Goal: Task Accomplishment & Management: Use online tool/utility

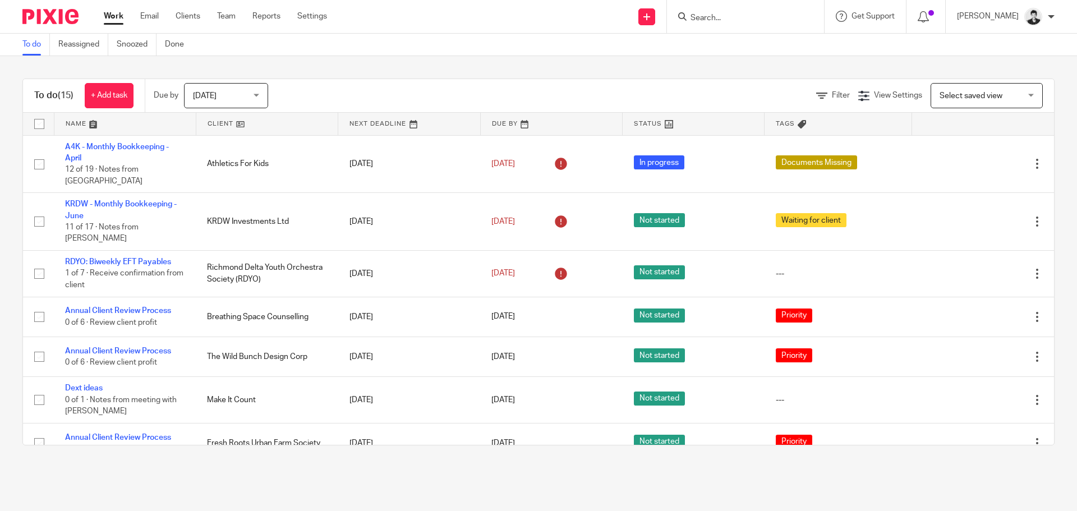
click at [941, 88] on span "Select saved view" at bounding box center [980, 96] width 82 height 24
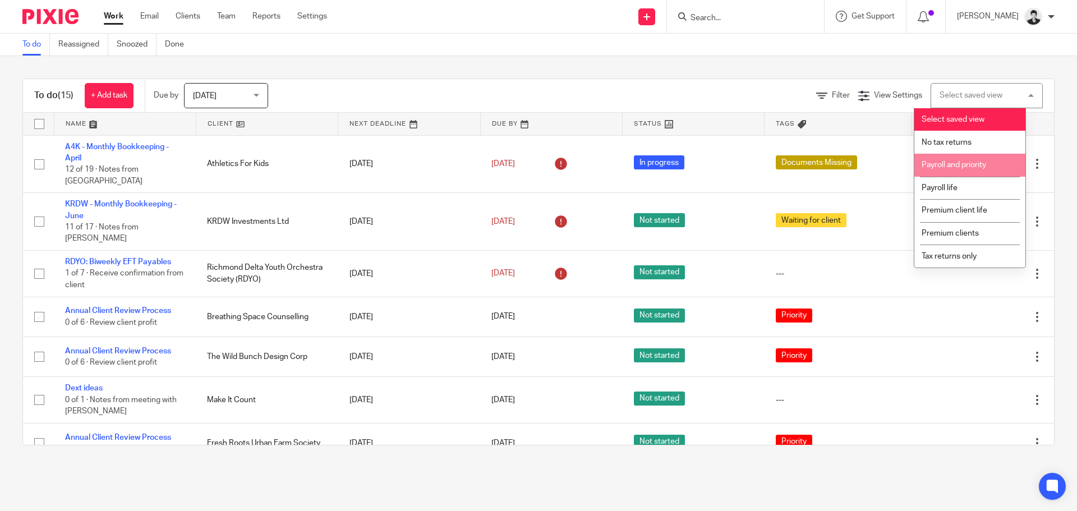
click at [953, 156] on li "Payroll and priority" at bounding box center [969, 165] width 111 height 23
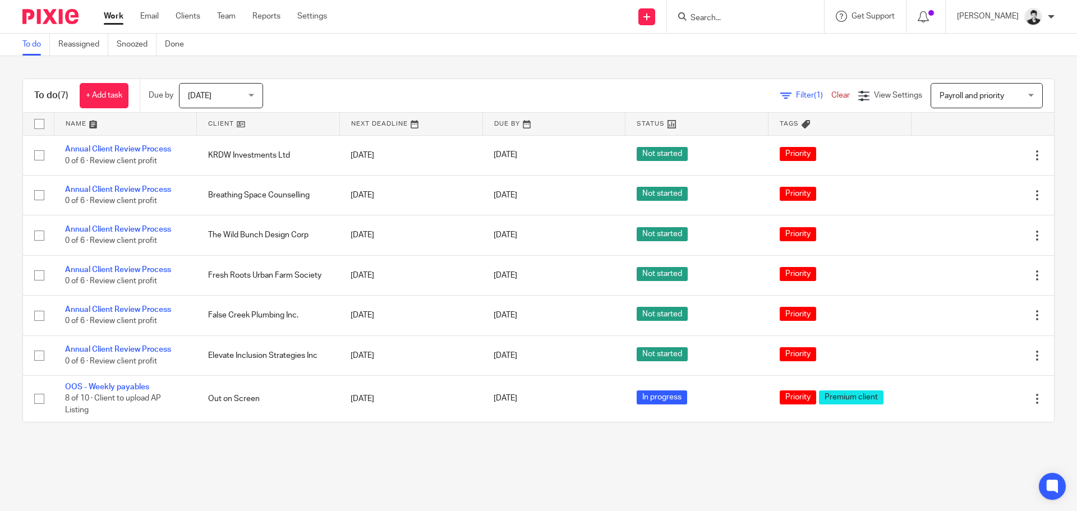
click at [967, 88] on span "Payroll and priority" at bounding box center [980, 96] width 82 height 24
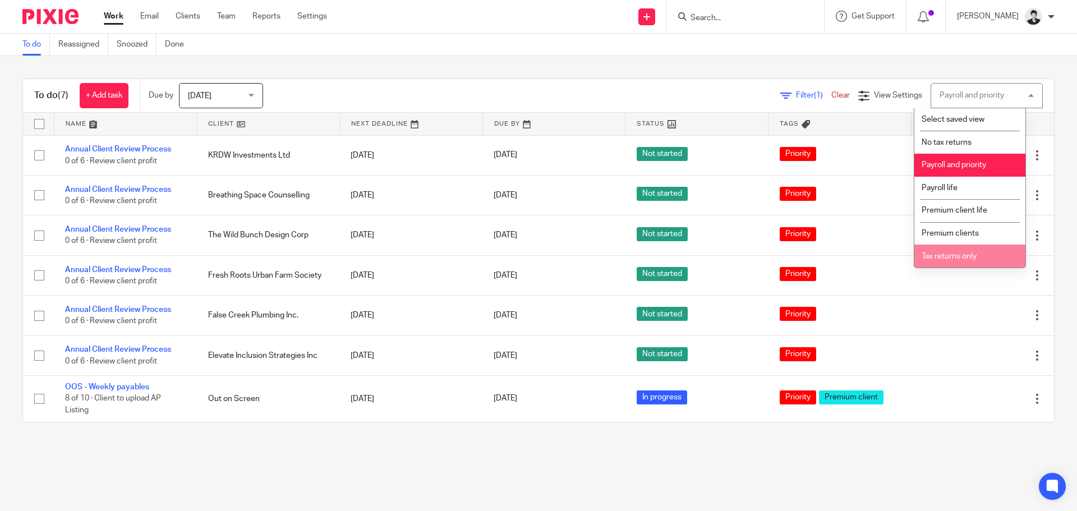
click at [984, 256] on li "Tax returns only" at bounding box center [969, 256] width 111 height 23
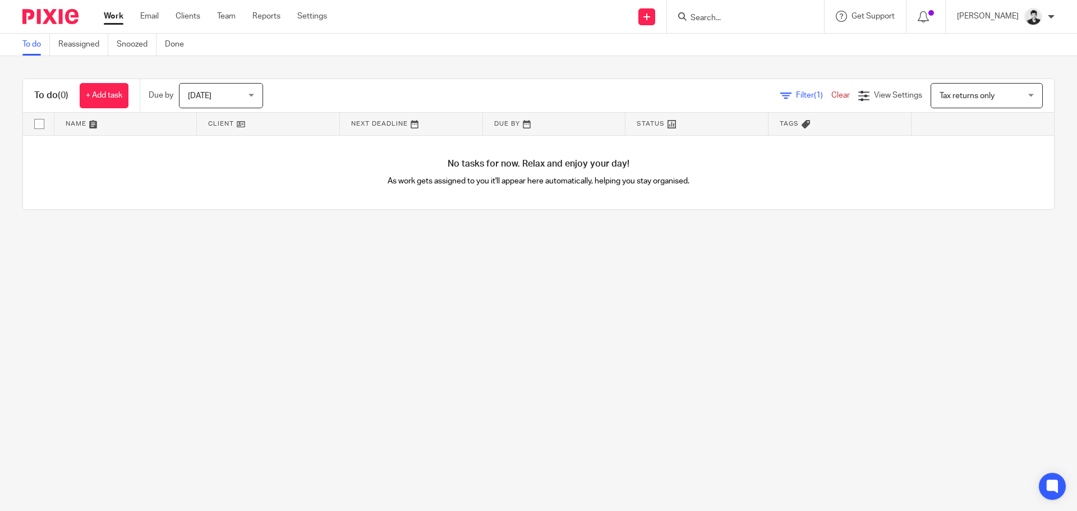
click at [973, 100] on span "Tax returns only" at bounding box center [980, 96] width 82 height 24
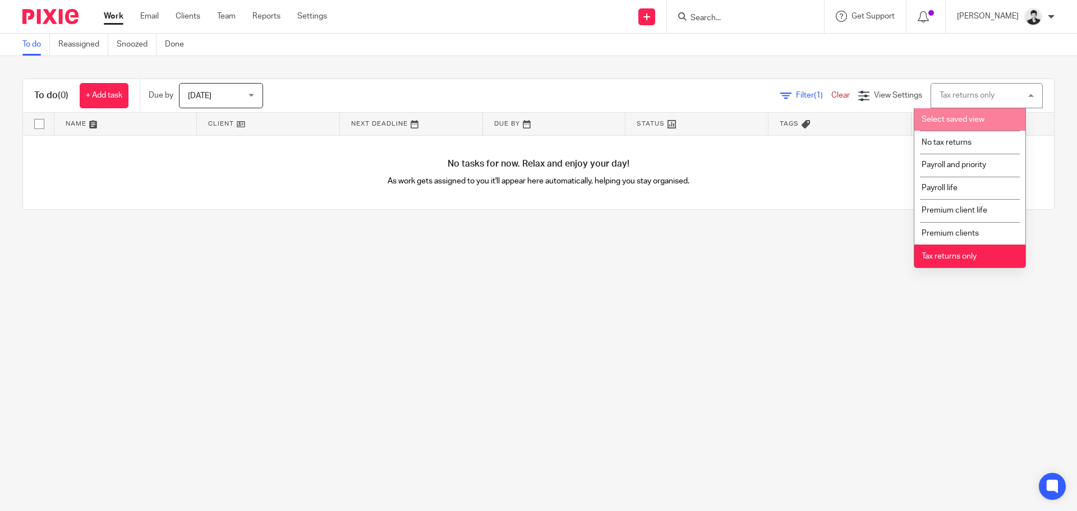
click at [957, 118] on span "Select saved view" at bounding box center [952, 120] width 63 height 8
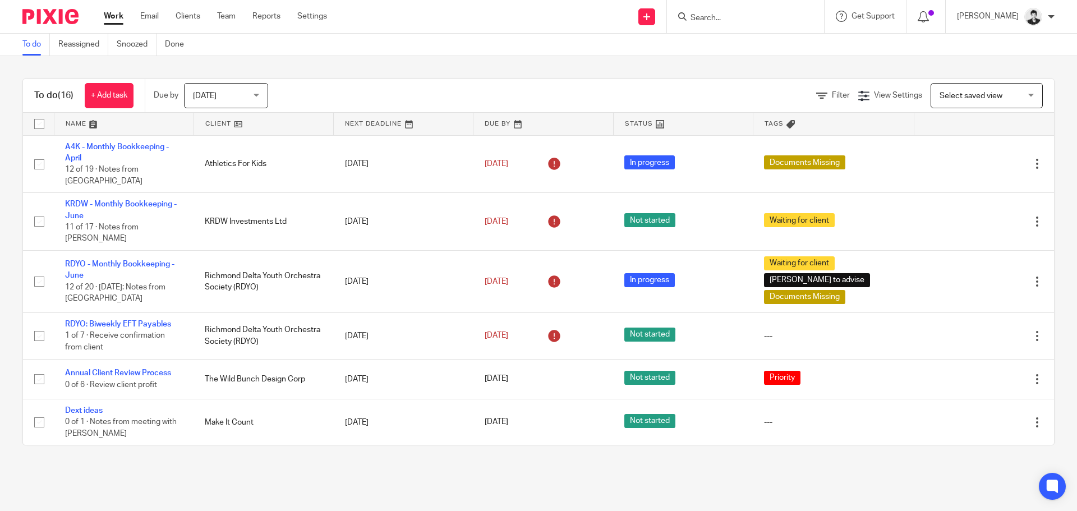
click at [737, 20] on input "Search" at bounding box center [739, 18] width 101 height 10
type input "goldma"
click at [755, 48] on link at bounding box center [795, 48] width 216 height 26
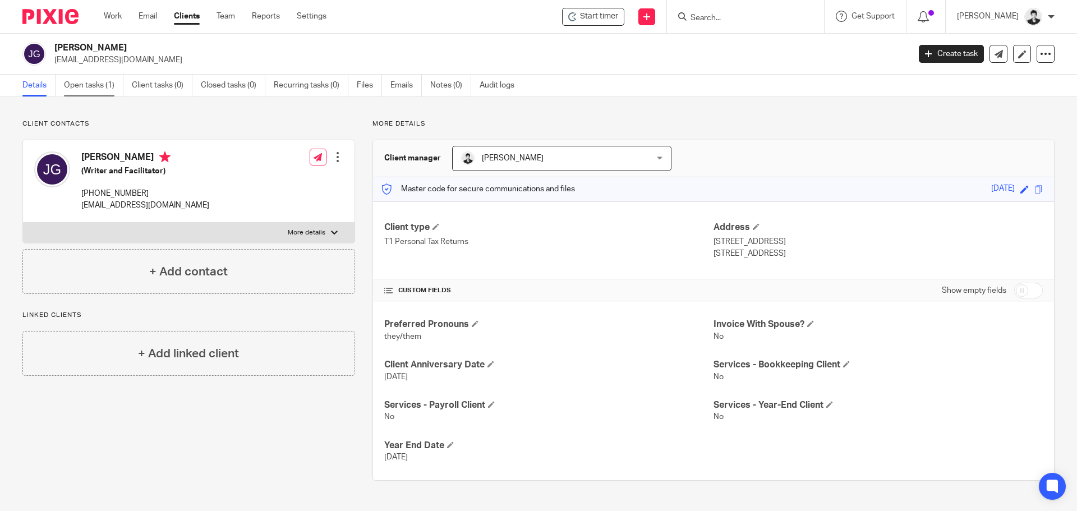
click at [80, 79] on link "Open tasks (1)" at bounding box center [93, 86] width 59 height 22
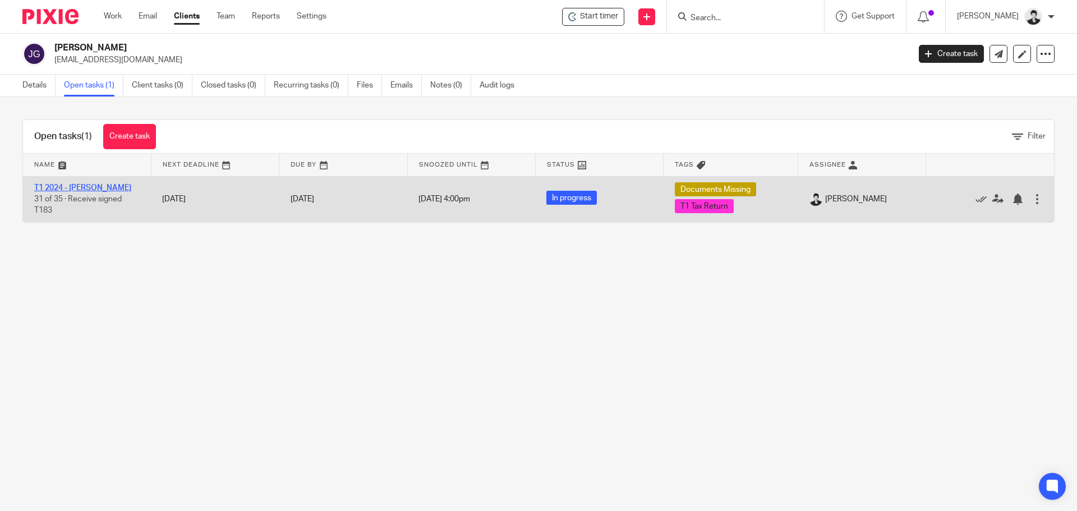
click at [112, 184] on link "T1 2024 - [PERSON_NAME]" at bounding box center [82, 188] width 97 height 8
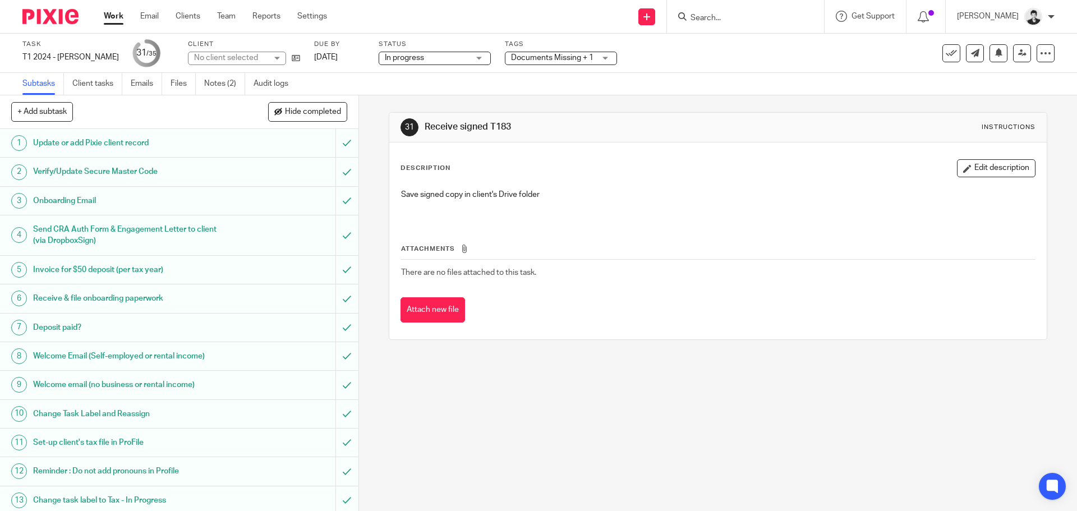
click at [551, 55] on span "Documents Missing + 1" at bounding box center [552, 58] width 82 height 8
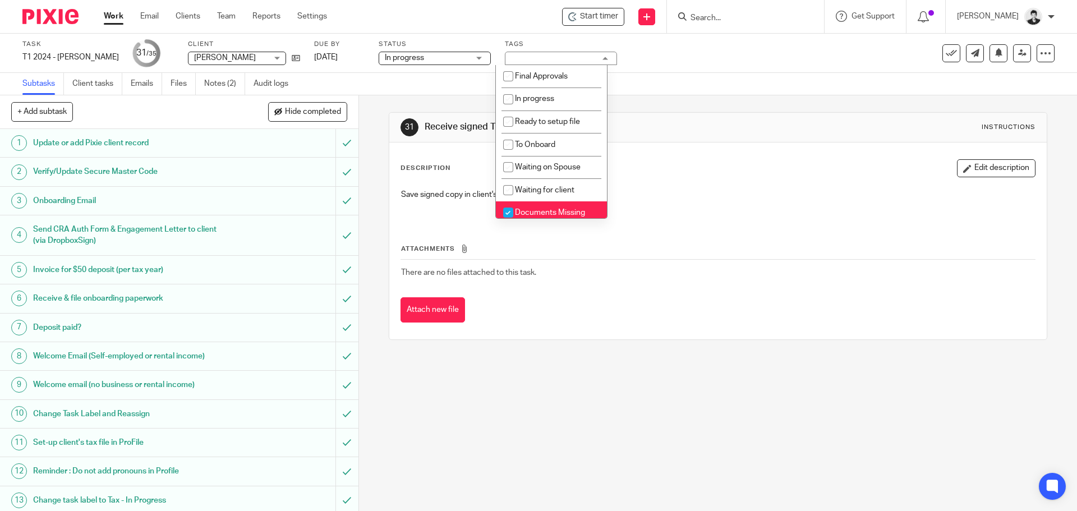
click at [550, 208] on li "Documents Missing" at bounding box center [551, 212] width 111 height 23
checkbox input "false"
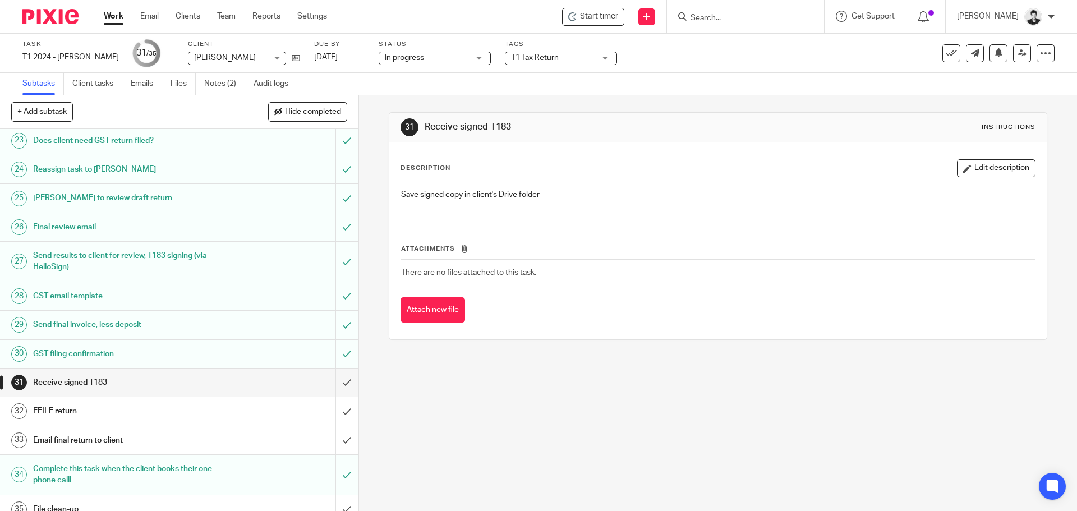
scroll to position [672, 0]
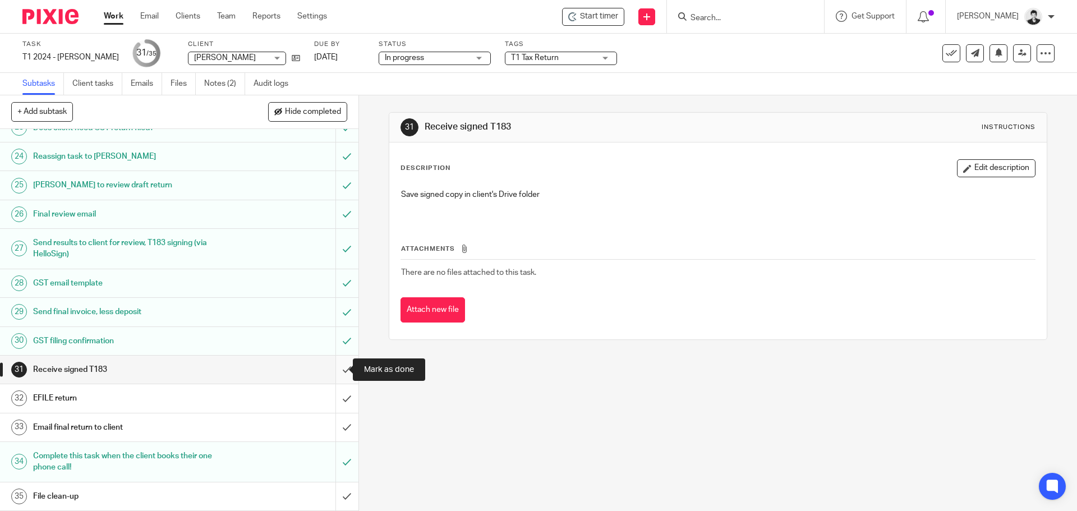
click at [335, 368] on input "submit" at bounding box center [179, 370] width 358 height 28
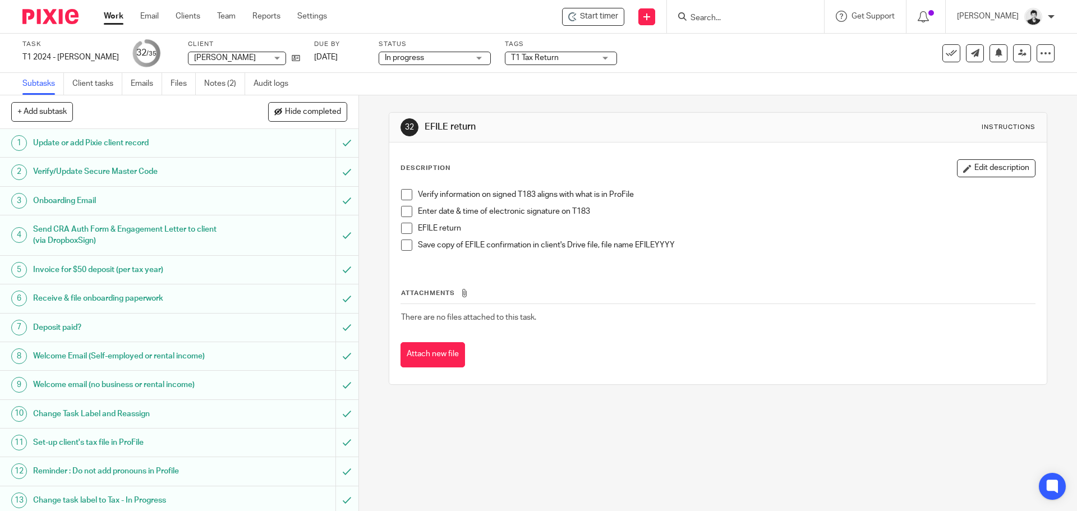
click at [463, 454] on div "32 EFILE return Instructions Description Edit description Verify information on…" at bounding box center [718, 303] width 718 height 416
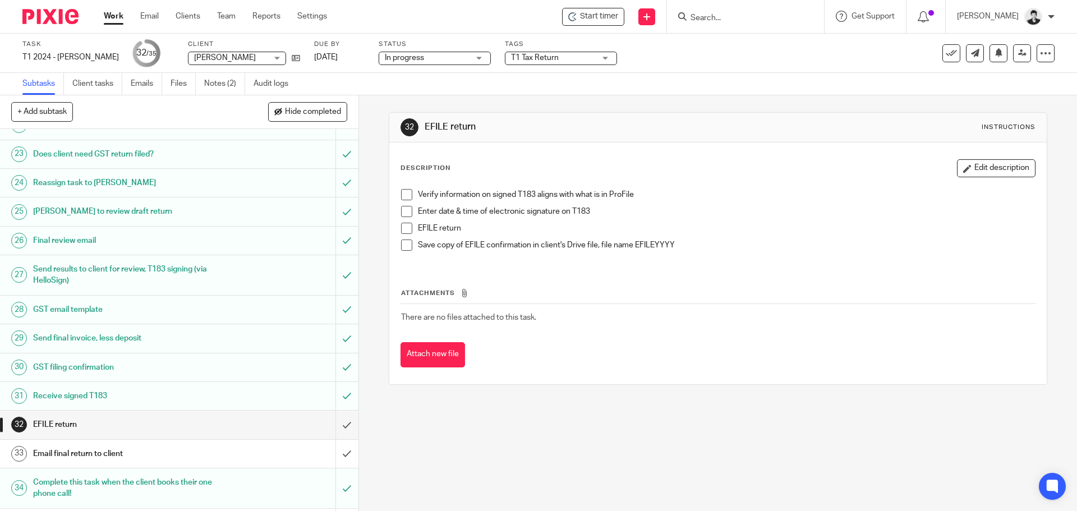
scroll to position [672, 0]
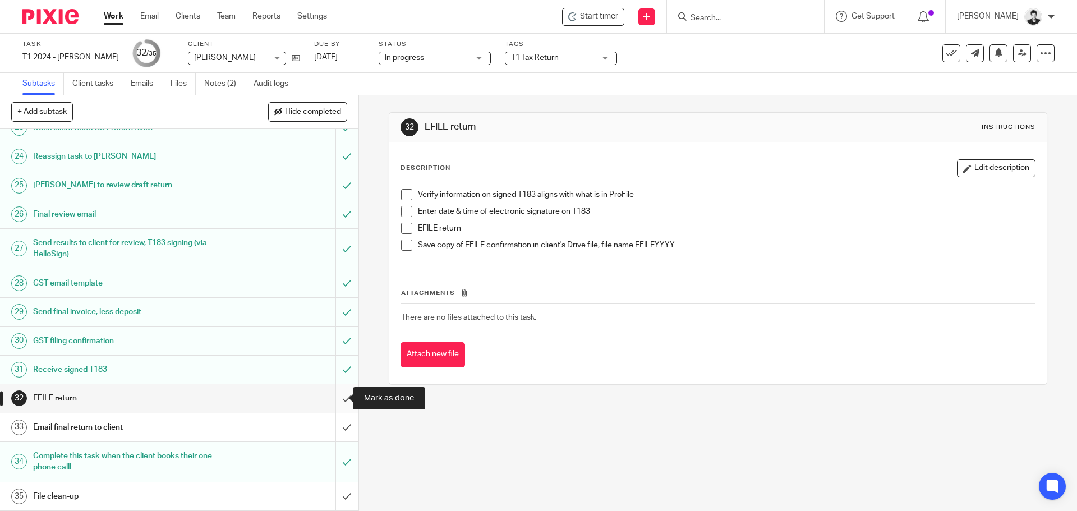
click at [334, 401] on input "submit" at bounding box center [179, 398] width 358 height 28
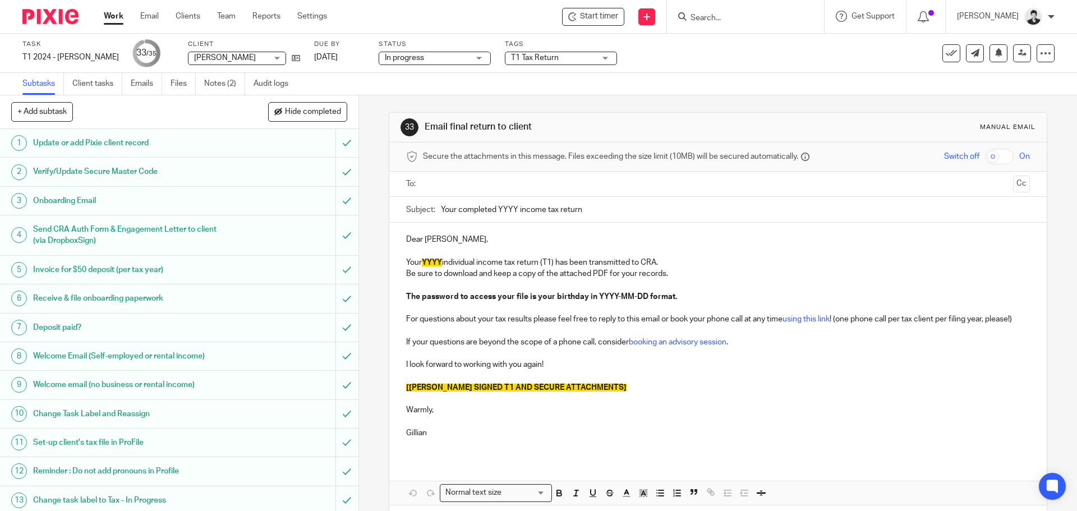
drag, startPoint x: 312, startPoint y: 107, endPoint x: 328, endPoint y: 124, distance: 23.4
click at [312, 108] on span "Hide completed" at bounding box center [313, 112] width 56 height 9
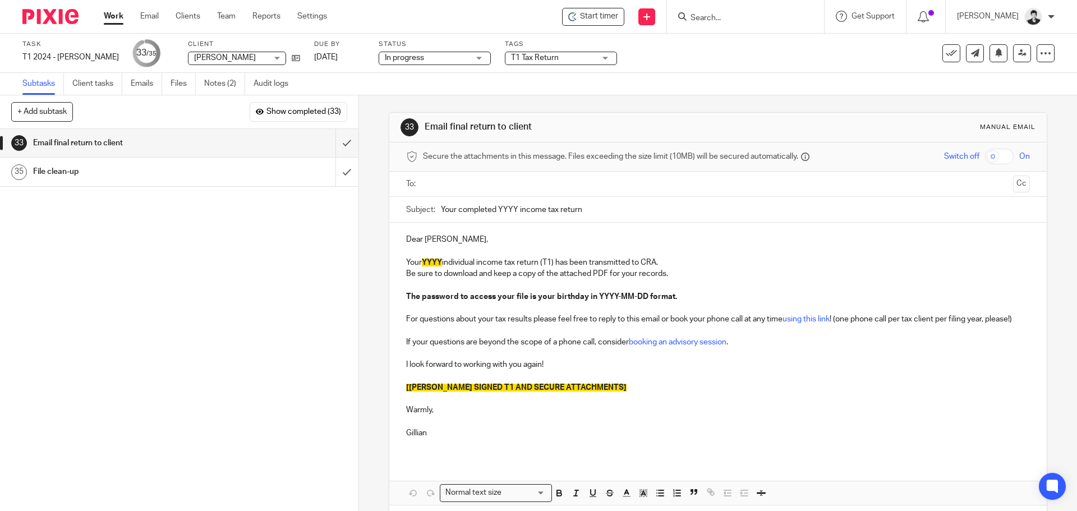
click at [488, 190] on input "text" at bounding box center [717, 184] width 581 height 13
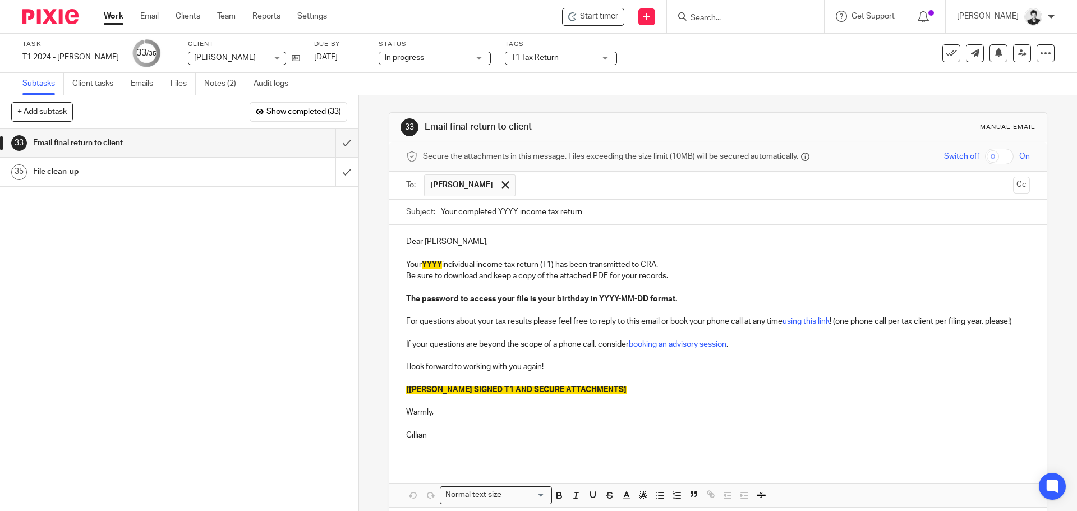
click at [511, 211] on input "Your completed YYYY income tax return" at bounding box center [735, 212] width 588 height 25
click at [504, 209] on input "Your completed 2024 income tax return" at bounding box center [735, 212] width 588 height 25
type input "Your completed 2024 income tax return"
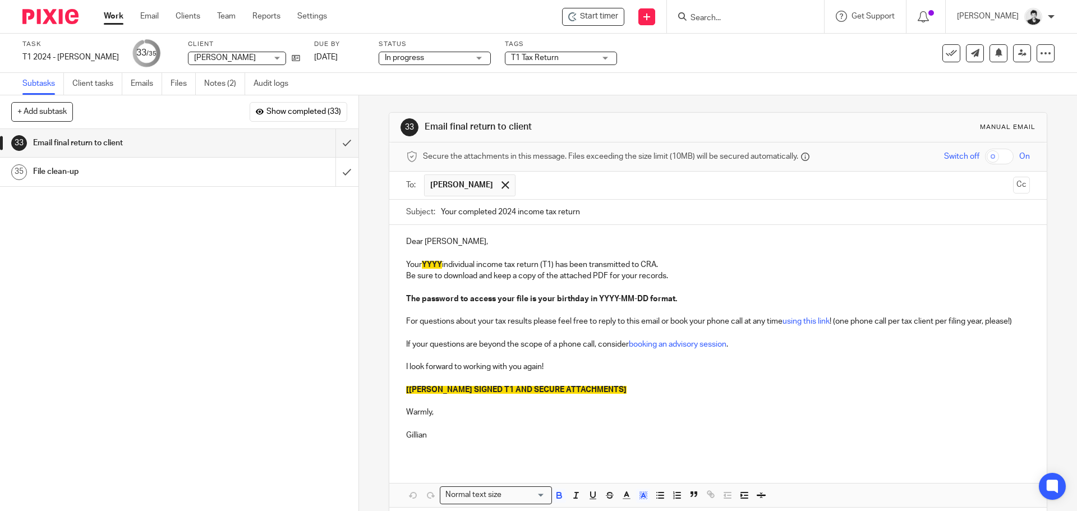
click at [428, 262] on span "YYYY" at bounding box center [432, 265] width 20 height 8
click at [511, 394] on span "[ATTACH SIGNED T1 AND SECURE ATTACHMENTS]" at bounding box center [516, 390] width 220 height 8
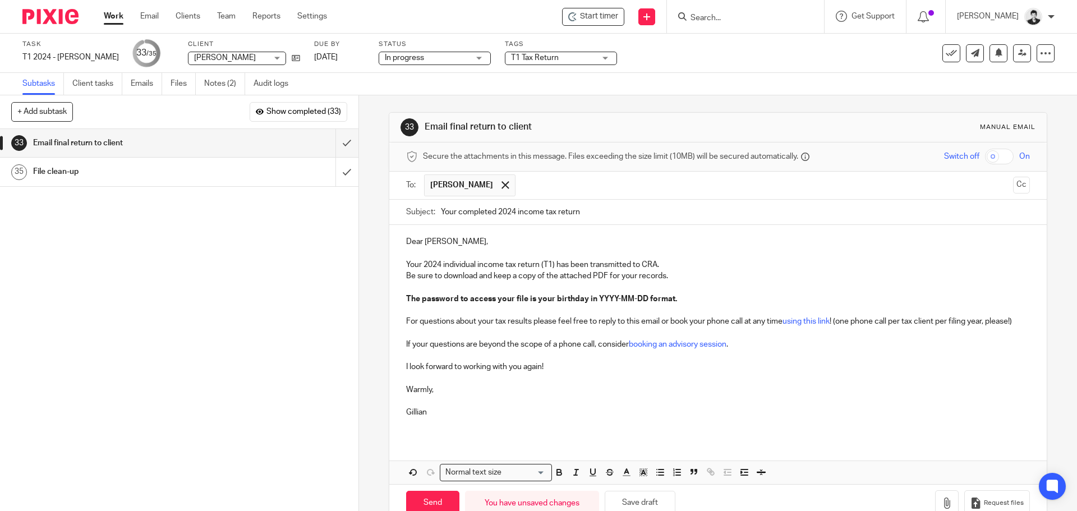
click at [986, 150] on input "checkbox" at bounding box center [999, 157] width 29 height 16
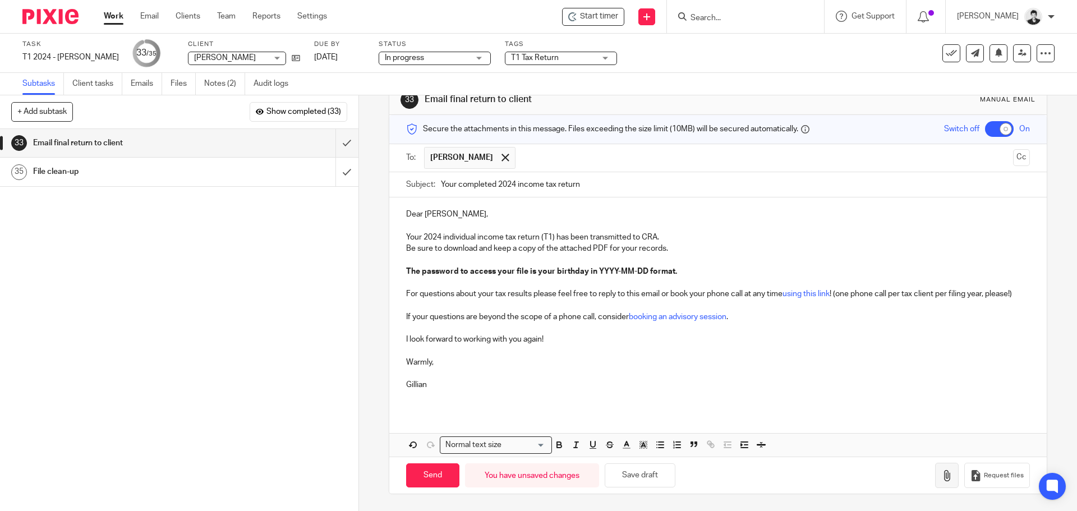
drag, startPoint x: 946, startPoint y: 477, endPoint x: 935, endPoint y: 477, distance: 11.2
click at [937, 477] on div "Request files" at bounding box center [982, 475] width 94 height 25
click at [941, 477] on icon "button" at bounding box center [946, 475] width 11 height 11
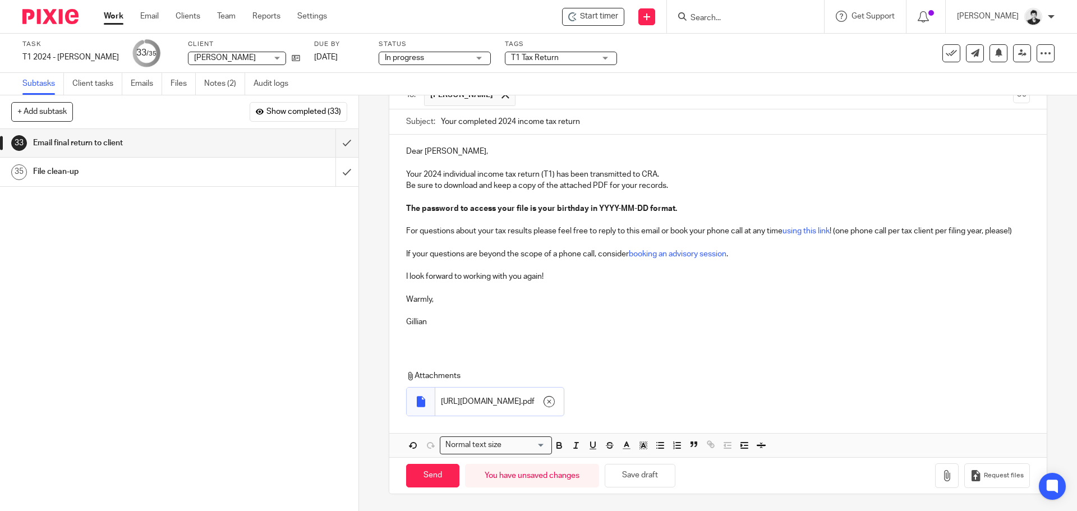
scroll to position [102, 0]
click at [436, 470] on input "Send" at bounding box center [432, 476] width 53 height 24
checkbox input "false"
type input "Sent"
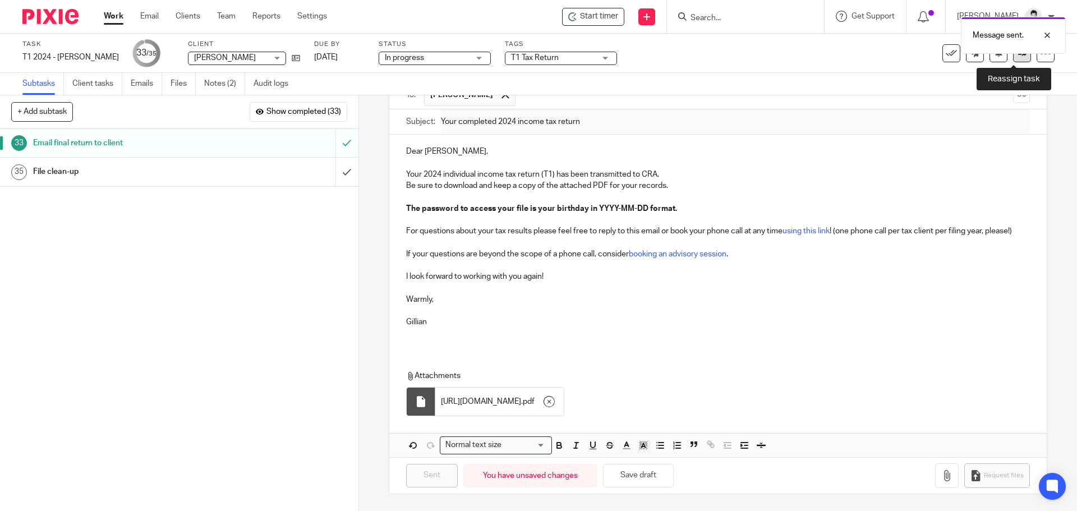
click at [1018, 56] on icon at bounding box center [1022, 53] width 8 height 8
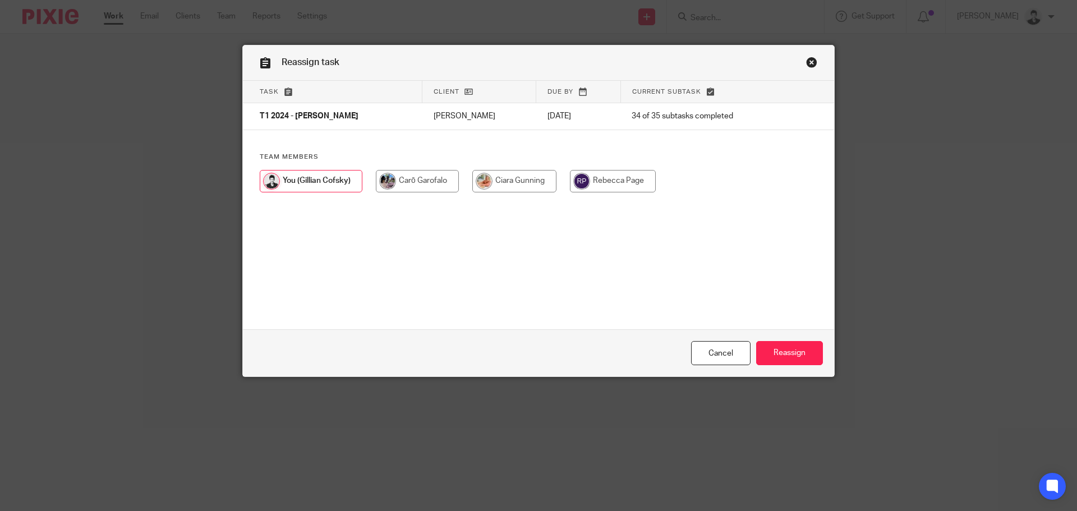
click at [424, 181] on input "radio" at bounding box center [417, 181] width 83 height 22
radio input "true"
click at [781, 350] on input "Reassign" at bounding box center [789, 353] width 67 height 24
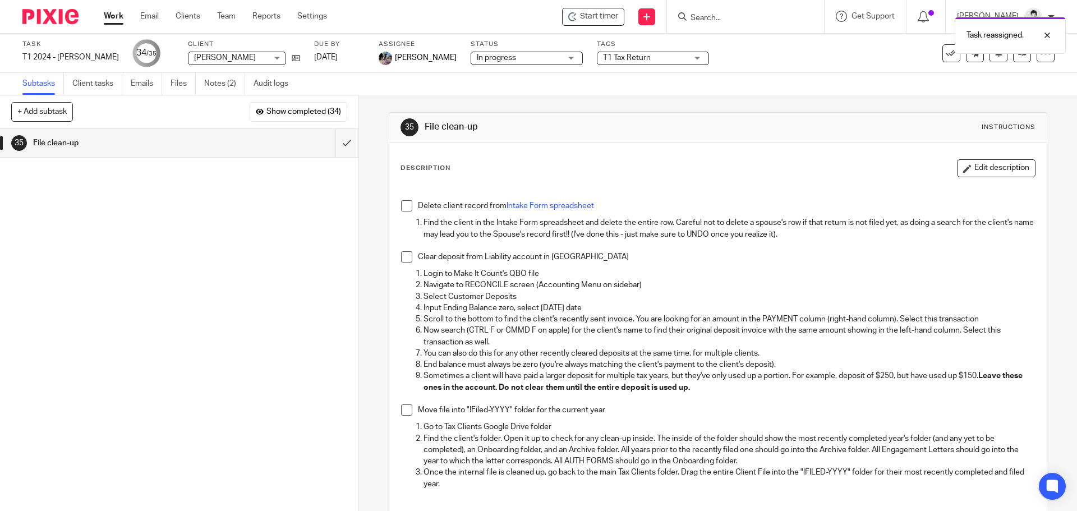
click at [112, 19] on link "Work" at bounding box center [114, 16] width 20 height 11
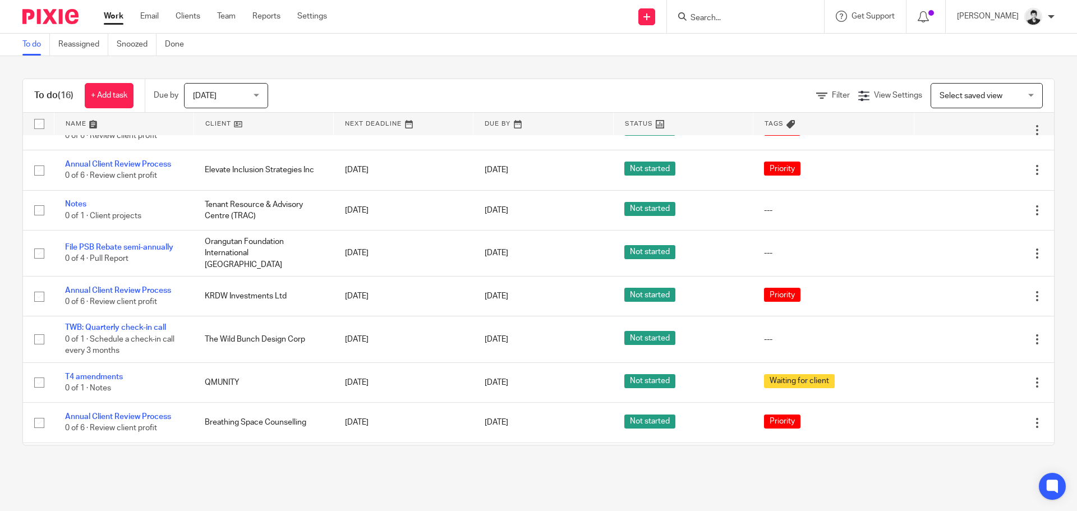
scroll to position [390, 0]
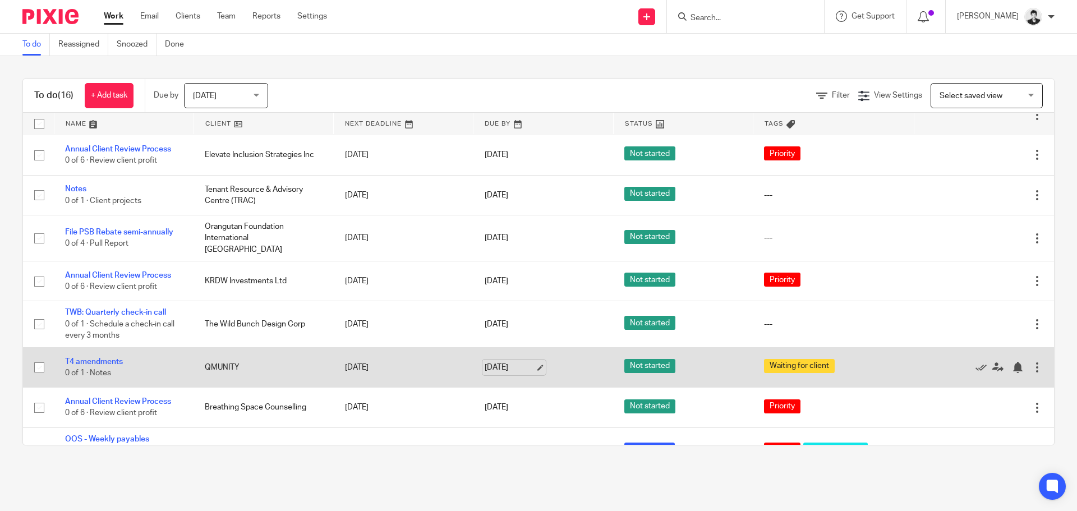
click at [500, 362] on link "[DATE]" at bounding box center [510, 368] width 50 height 12
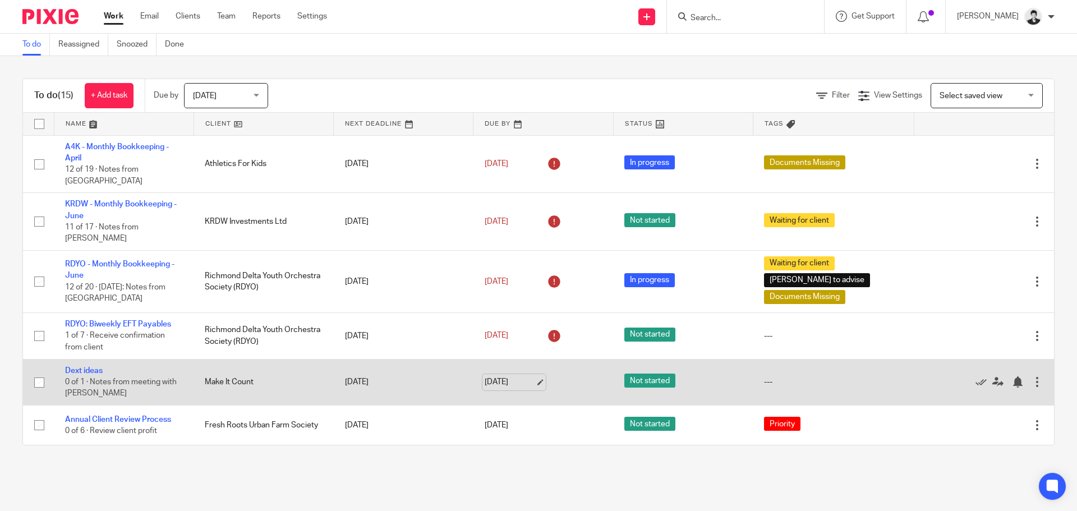
click at [511, 376] on link "Aug 14, 2025" at bounding box center [510, 382] width 50 height 12
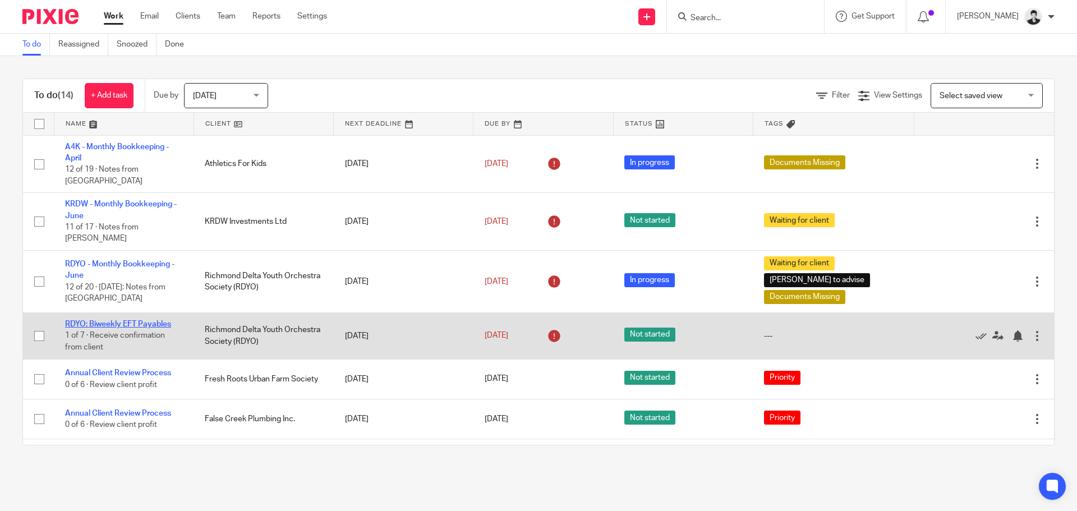
click at [159, 320] on link "RDYO: Biweekly EFT Payables" at bounding box center [118, 324] width 106 height 8
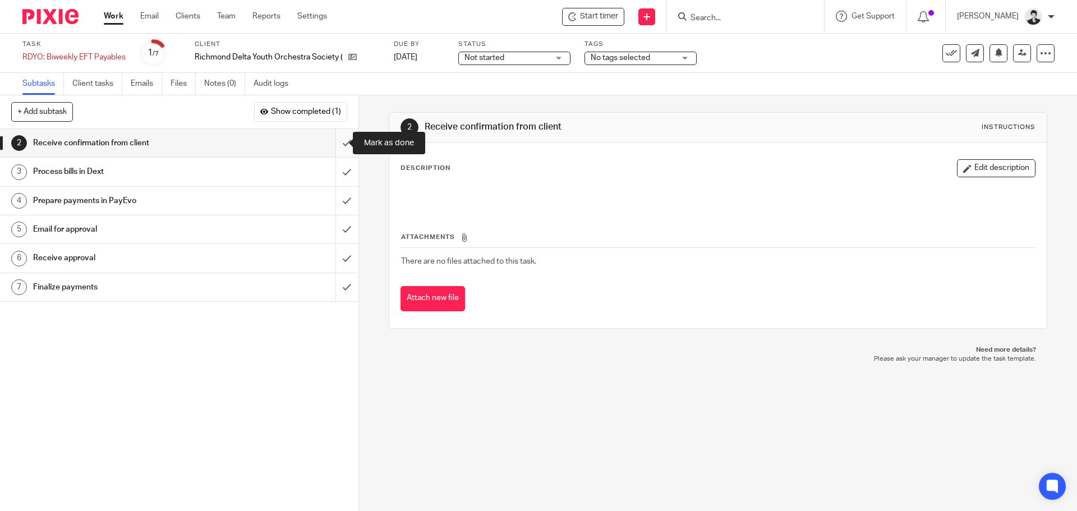
click at [338, 143] on input "submit" at bounding box center [179, 143] width 358 height 28
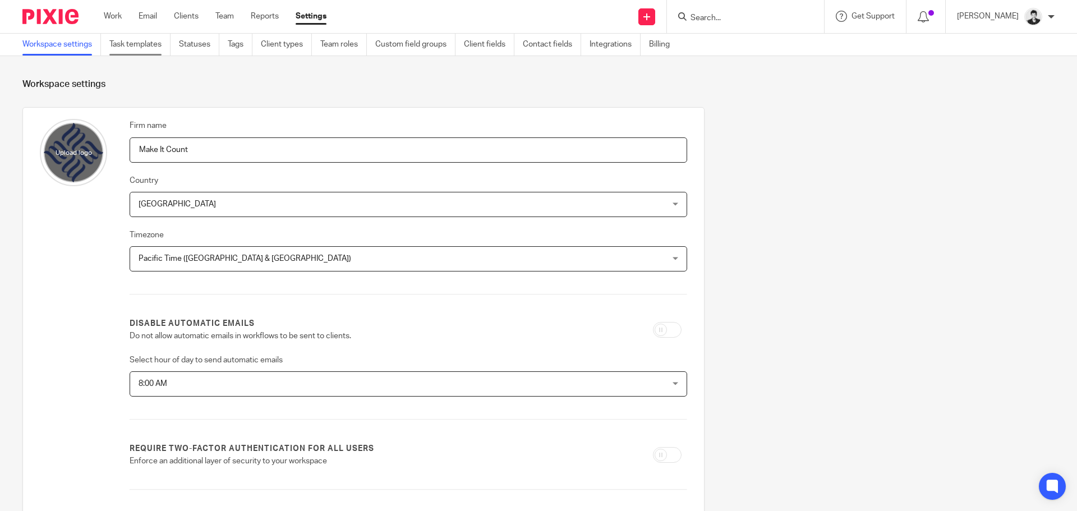
click at [126, 53] on link "Task templates" at bounding box center [139, 45] width 61 height 22
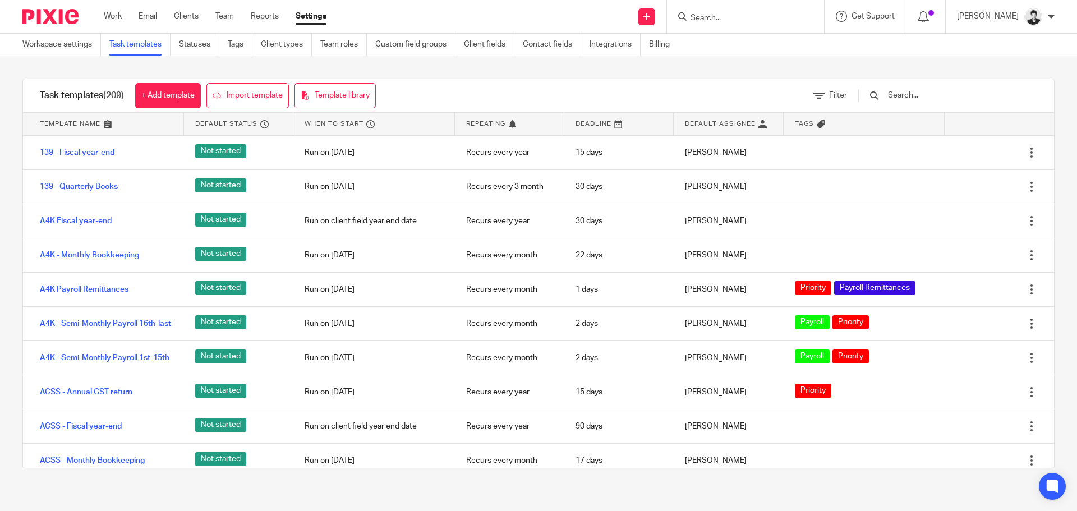
drag, startPoint x: 0, startPoint y: 0, endPoint x: 960, endPoint y: 94, distance: 964.7
click at [960, 94] on input "text" at bounding box center [952, 95] width 131 height 12
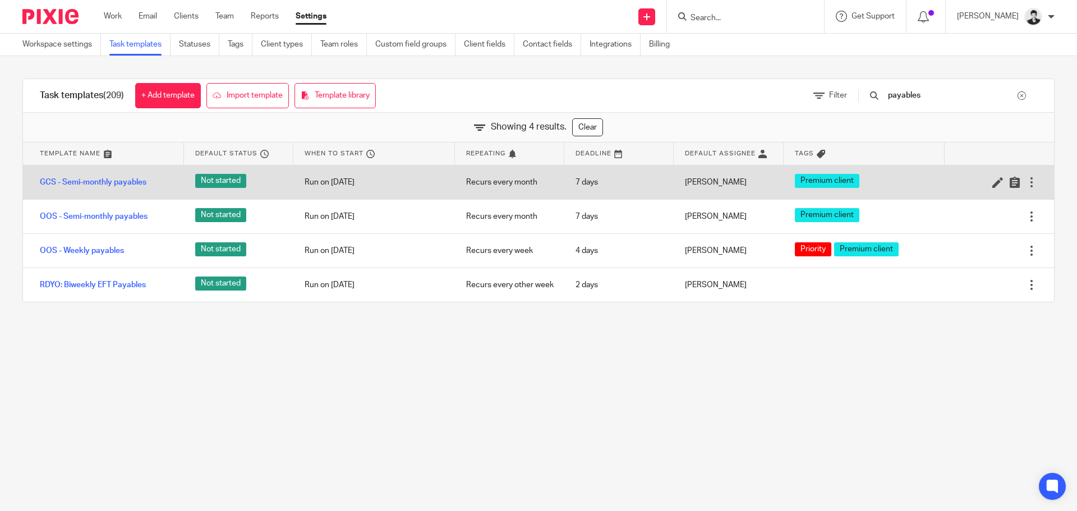
type input "payables"
click at [1026, 183] on div at bounding box center [1031, 182] width 11 height 11
click at [992, 184] on icon at bounding box center [997, 182] width 11 height 11
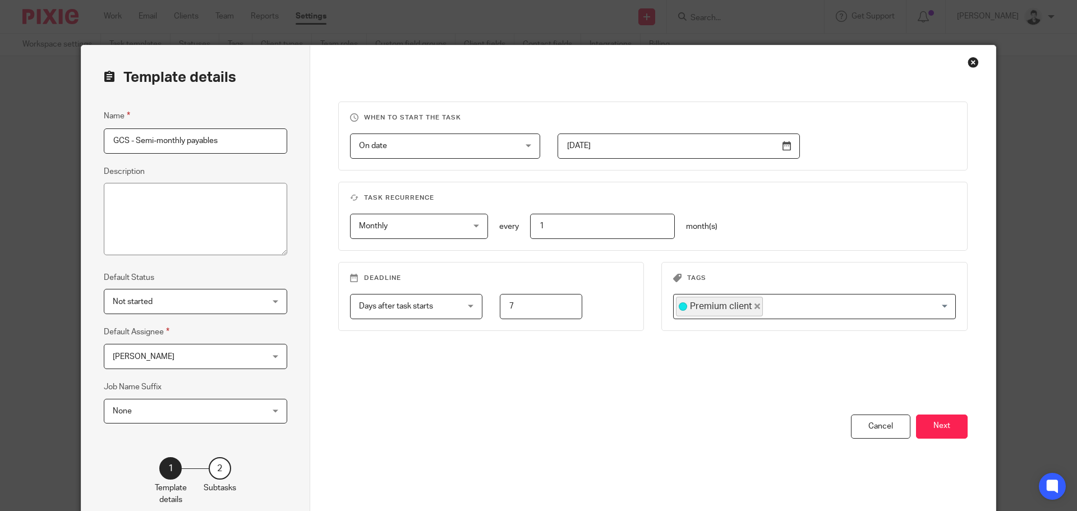
click at [754, 306] on icon "Deselect Premium client" at bounding box center [757, 306] width 6 height 6
click at [756, 307] on input "Search for option" at bounding box center [812, 307] width 274 height 20
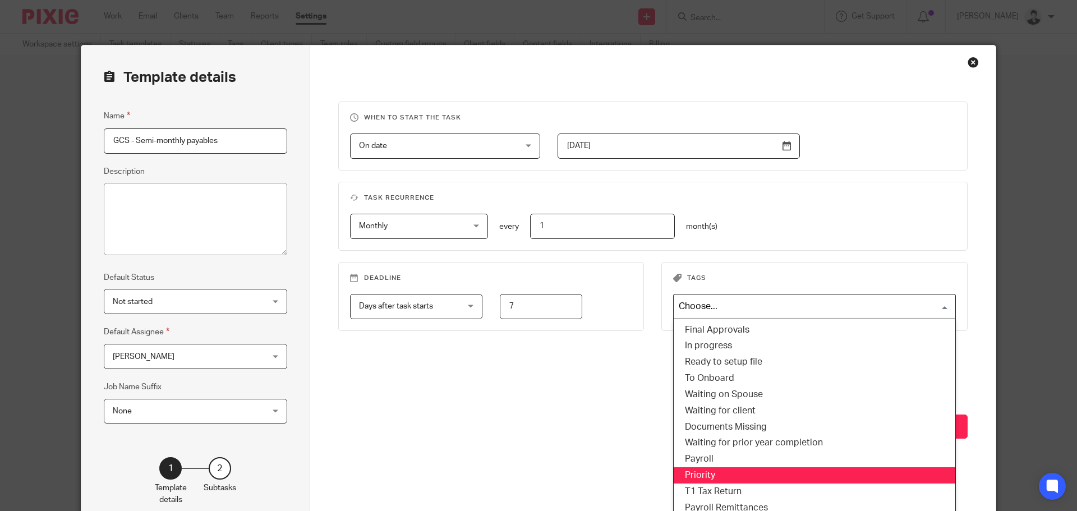
click at [731, 473] on li "Priority" at bounding box center [815, 475] width 282 height 16
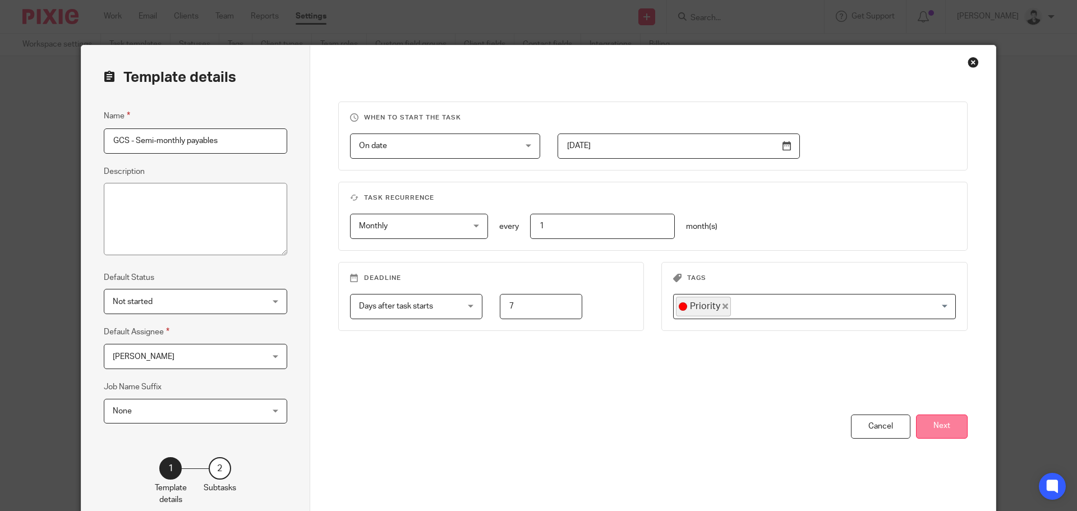
click at [934, 425] on button "Next" at bounding box center [942, 426] width 52 height 24
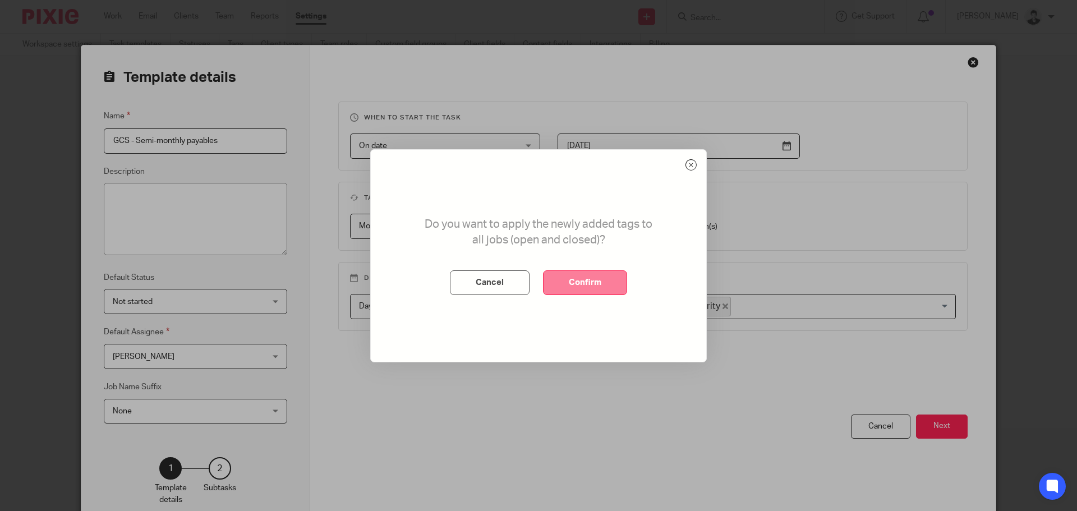
click at [602, 287] on button "Confirm" at bounding box center [585, 282] width 84 height 25
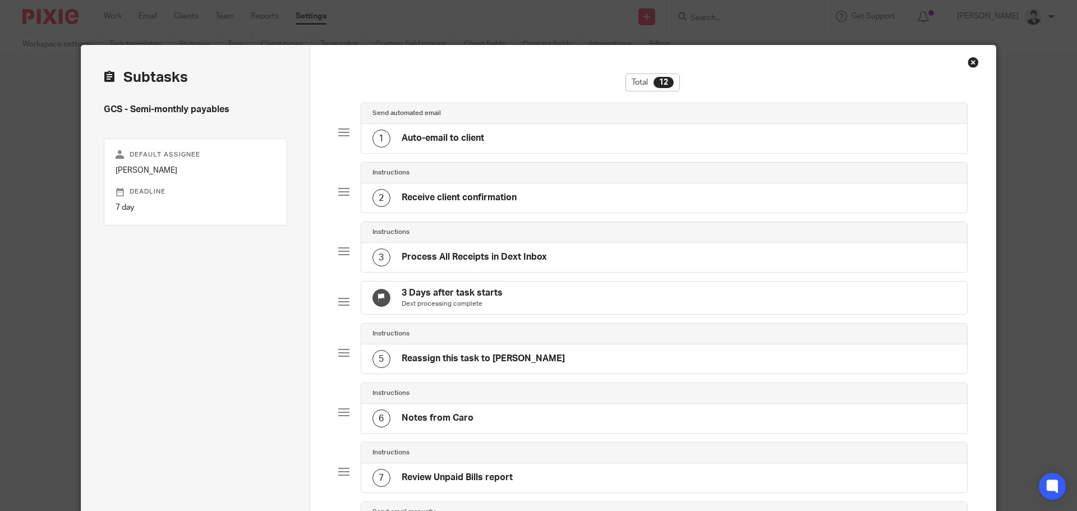
scroll to position [458, 0]
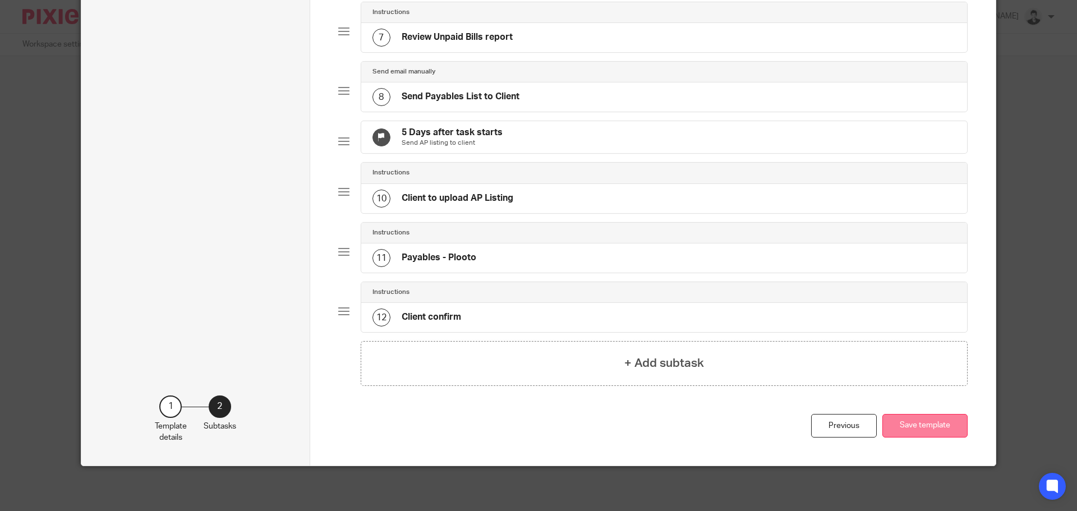
click at [945, 414] on button "Save template" at bounding box center [924, 426] width 85 height 24
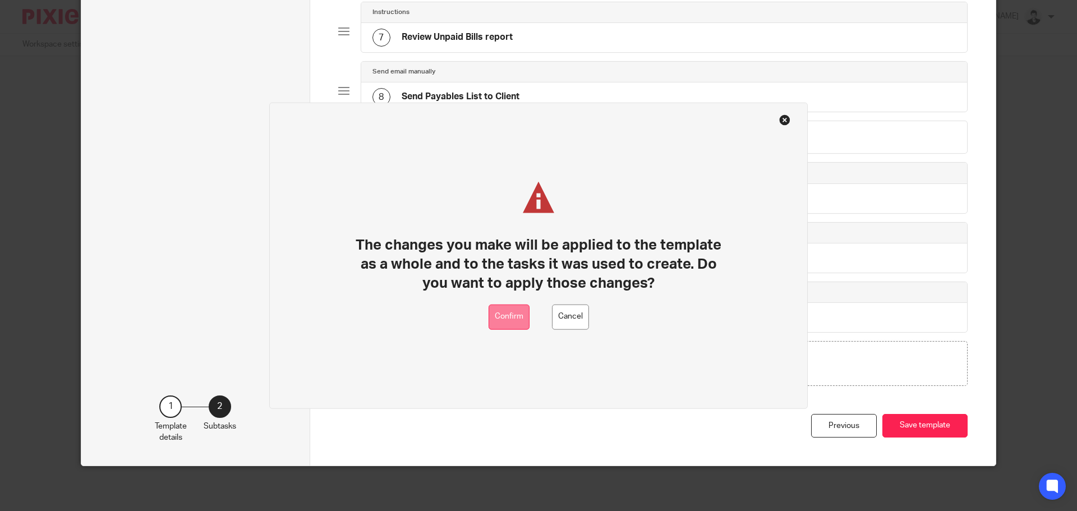
click at [525, 314] on button "Confirm" at bounding box center [508, 316] width 41 height 25
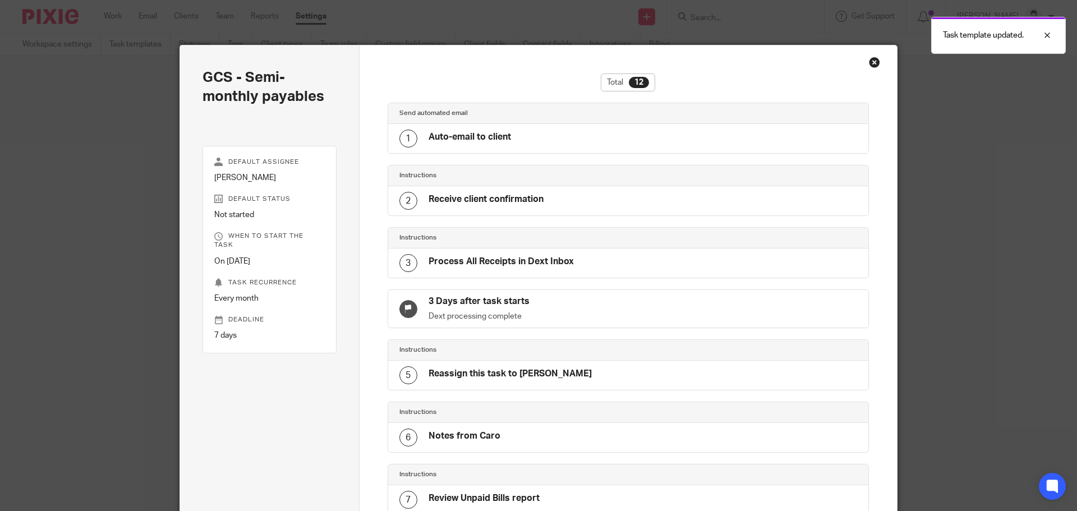
click at [869, 61] on div "Close this dialog window" at bounding box center [874, 62] width 11 height 11
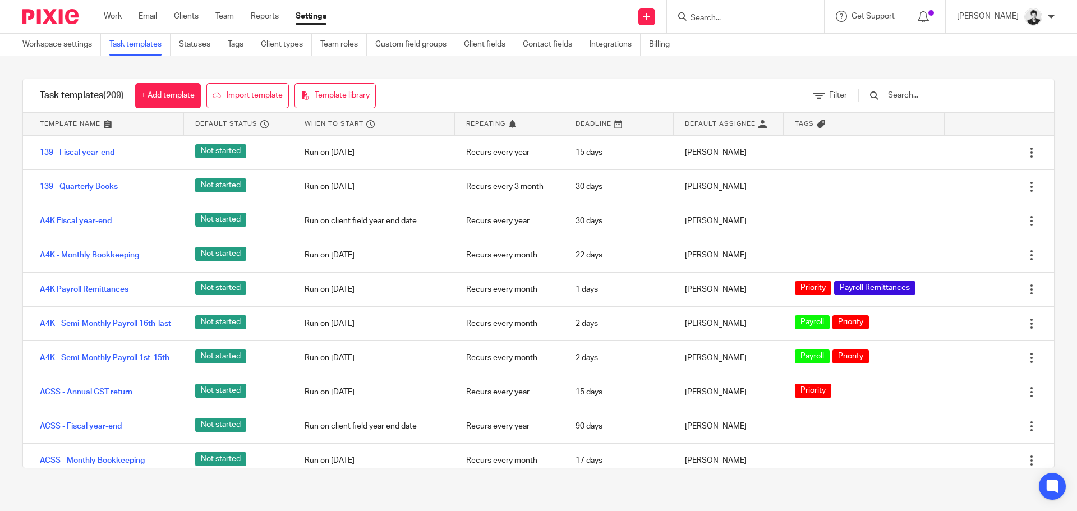
click at [920, 100] on input "text" at bounding box center [952, 95] width 131 height 12
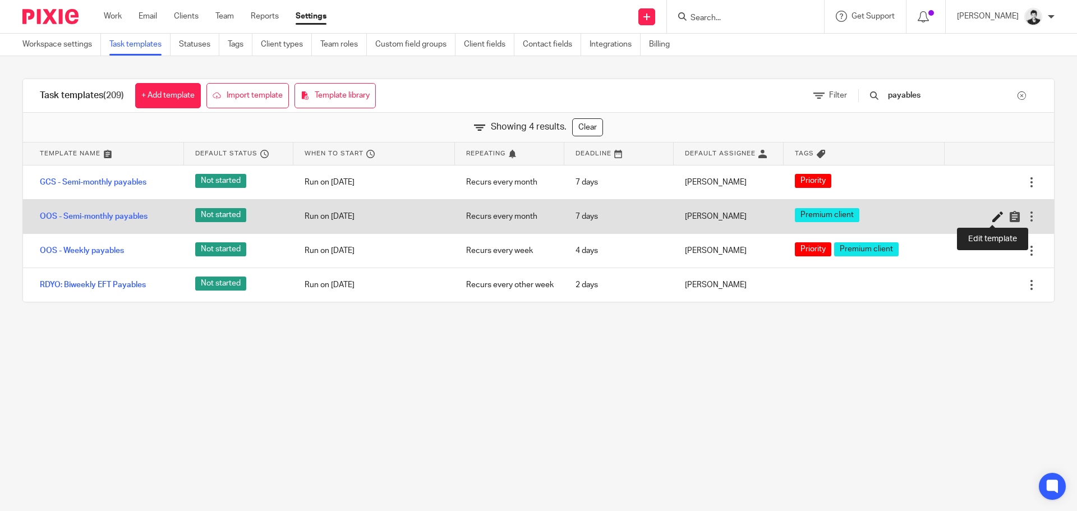
type input "payables"
click at [992, 216] on icon at bounding box center [997, 216] width 11 height 11
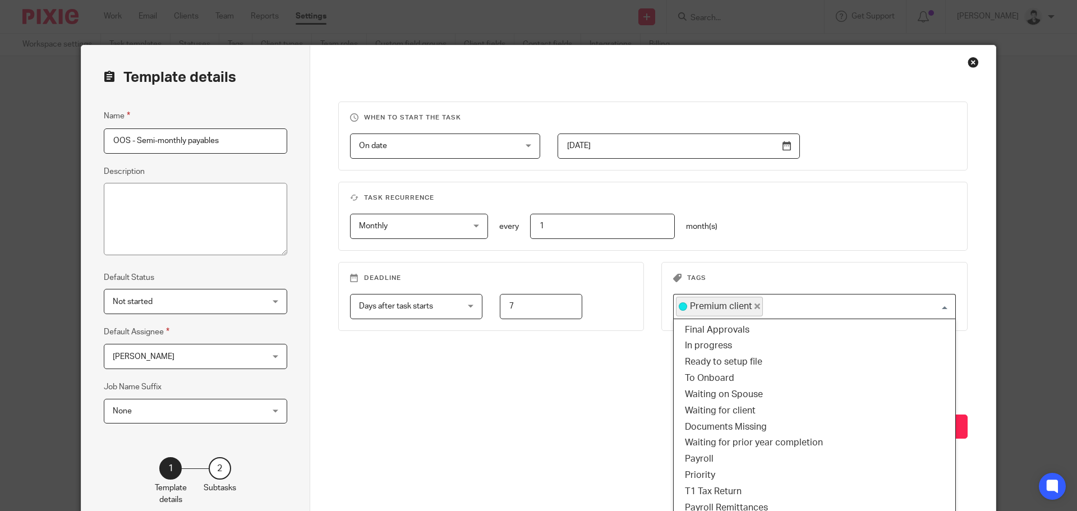
click at [822, 310] on input "Search for option" at bounding box center [856, 307] width 185 height 20
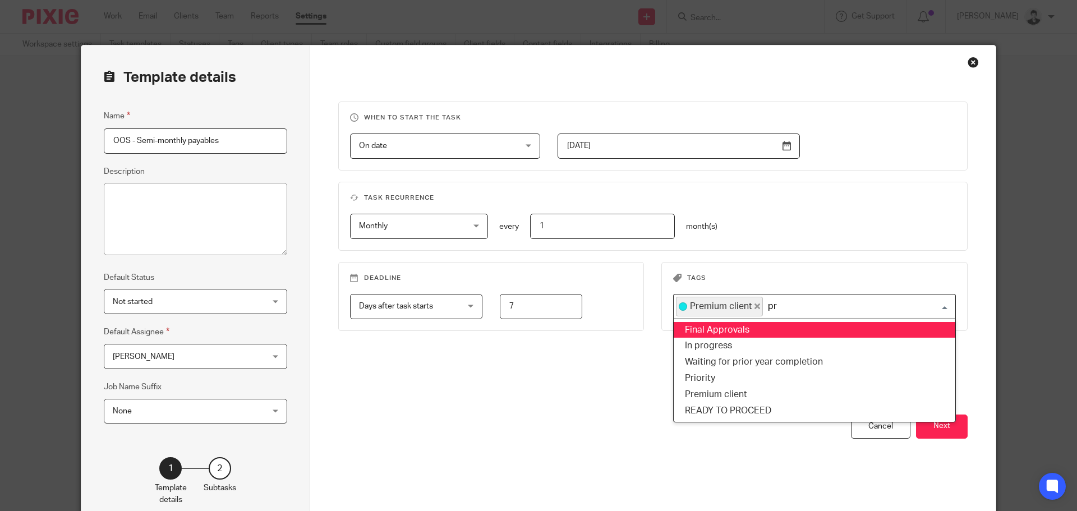
type input "pri"
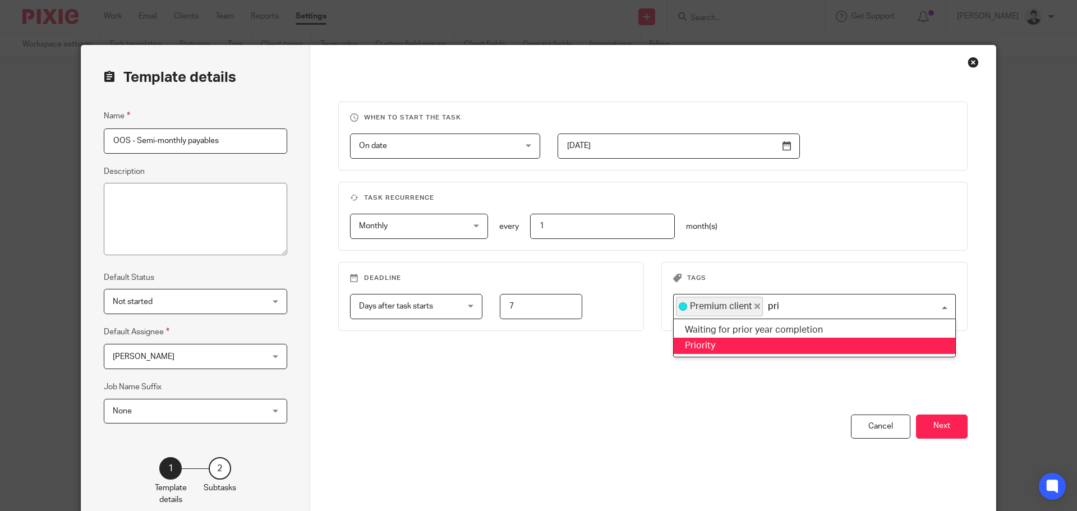
click at [773, 345] on li "Priority" at bounding box center [815, 346] width 282 height 16
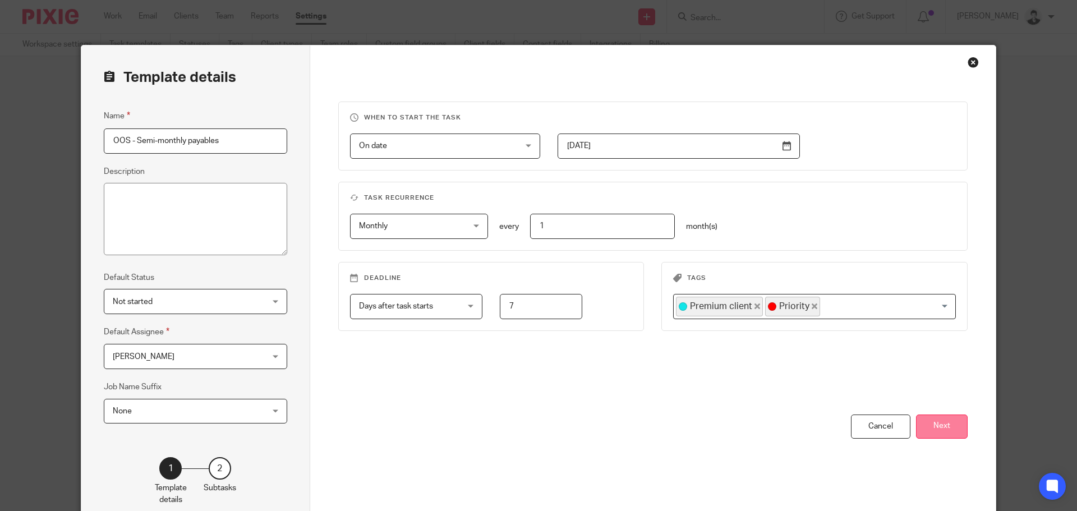
click at [939, 435] on button "Next" at bounding box center [942, 426] width 52 height 24
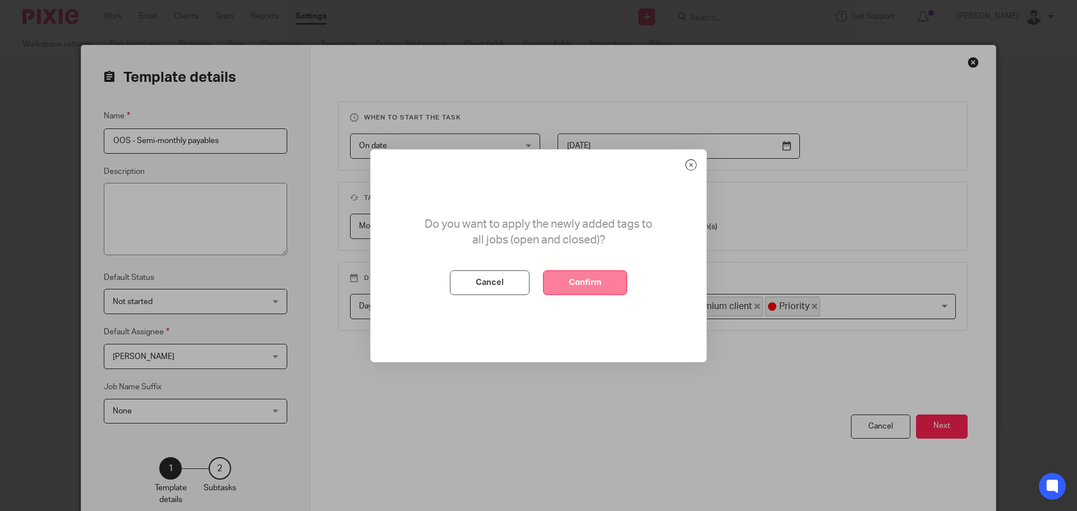
click at [588, 289] on button "Confirm" at bounding box center [585, 282] width 84 height 25
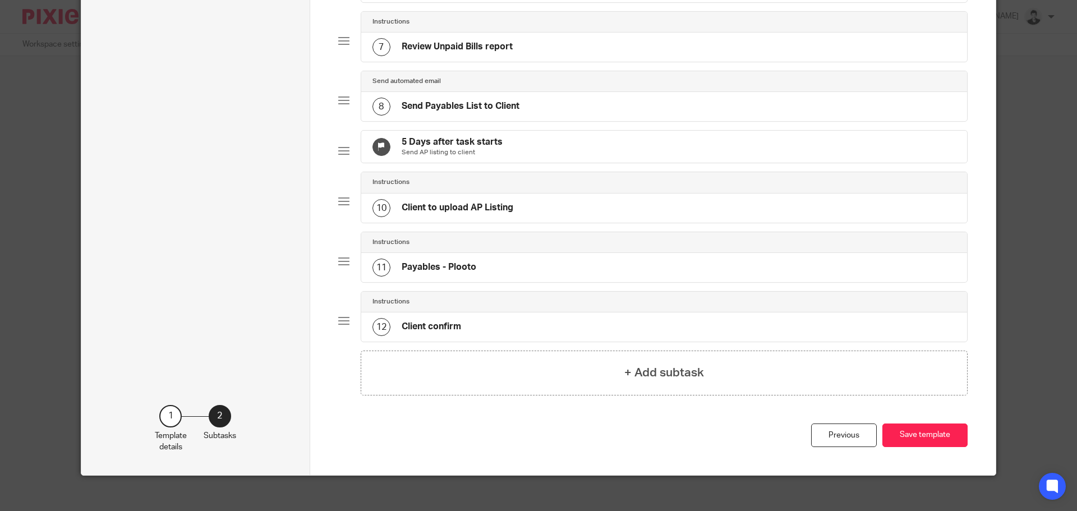
scroll to position [458, 0]
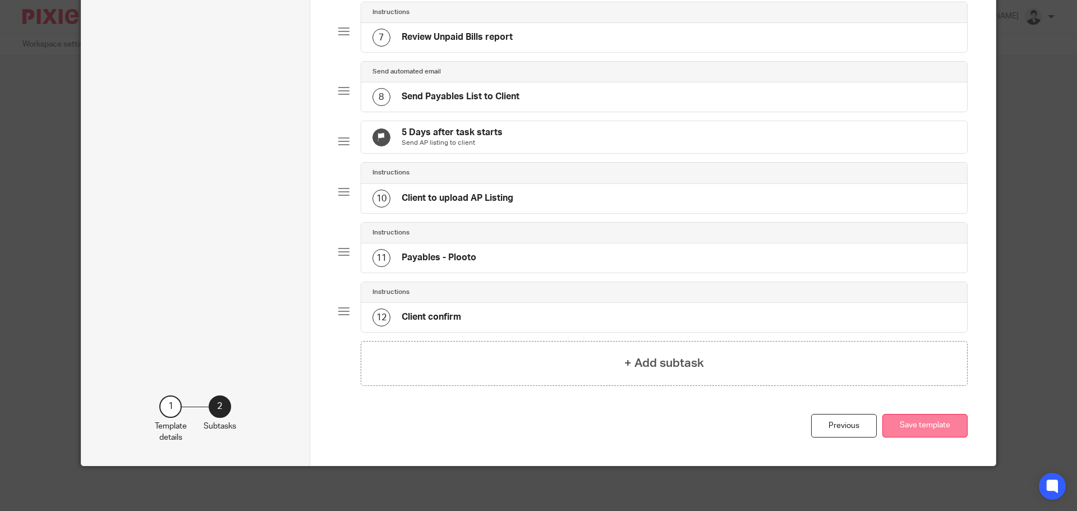
click at [938, 425] on button "Save template" at bounding box center [924, 426] width 85 height 24
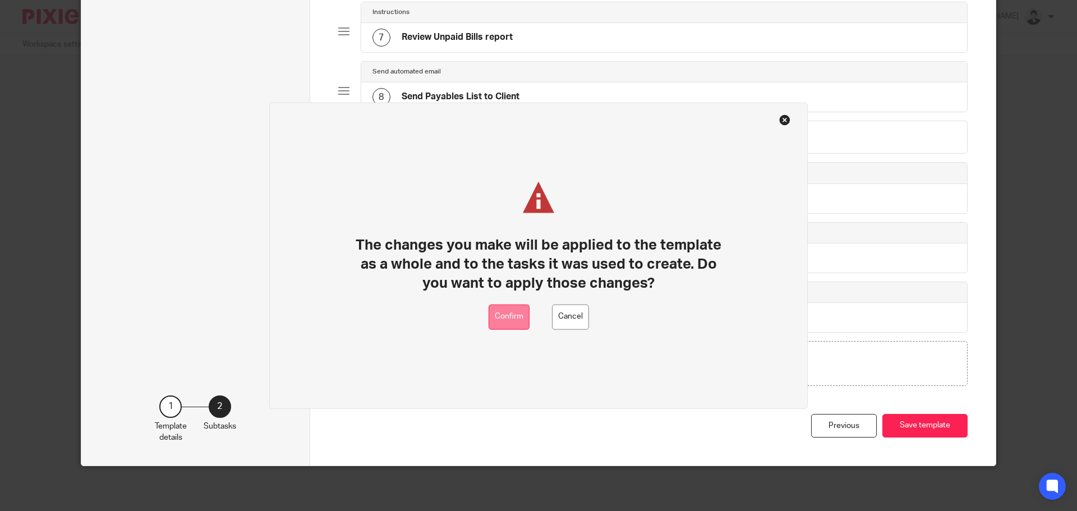
click at [507, 309] on button "Confirm" at bounding box center [508, 316] width 41 height 25
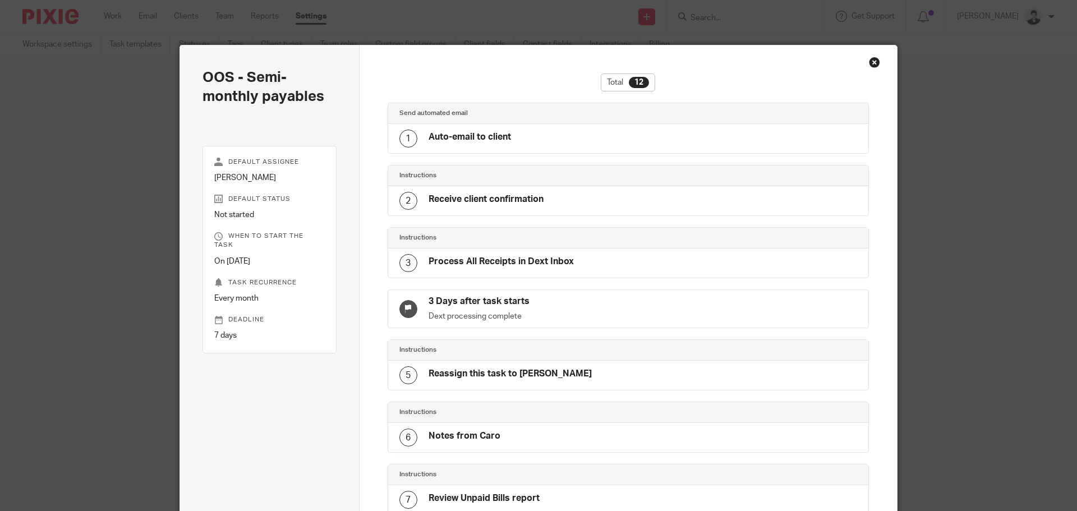
scroll to position [416, 0]
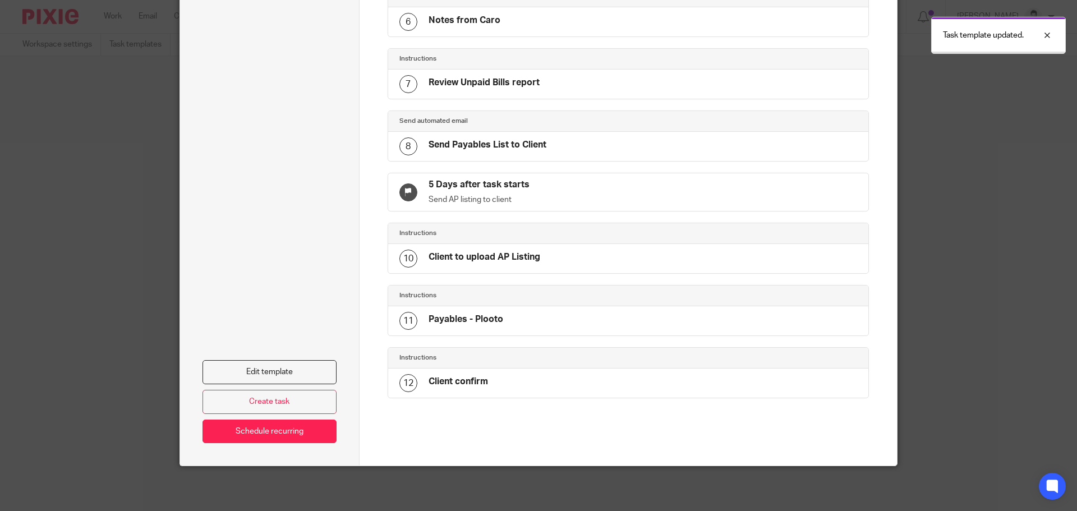
click at [1073, 19] on body "Work Email Clients Team Reports Settings Work Email Clients Team Reports Settin…" at bounding box center [538, 255] width 1077 height 511
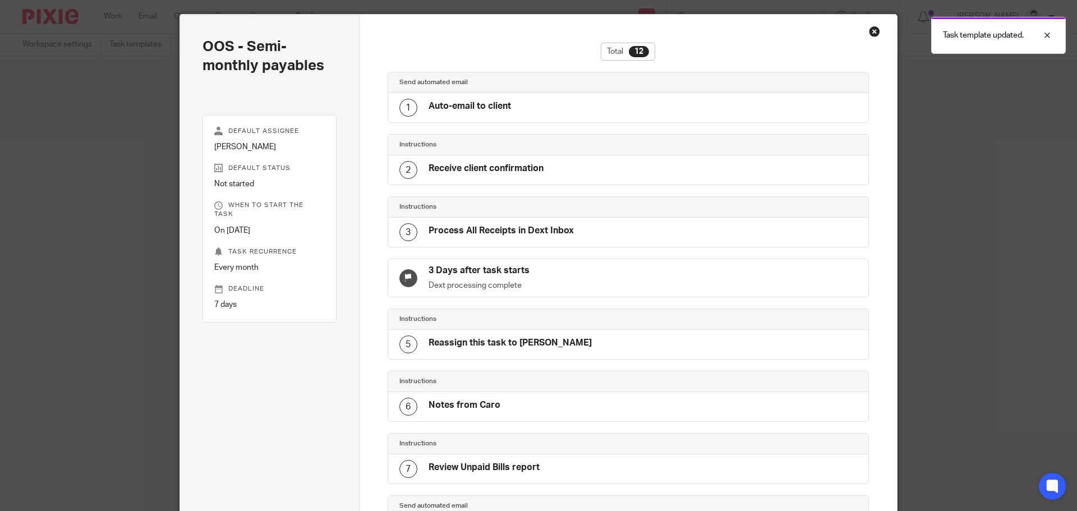
scroll to position [0, 0]
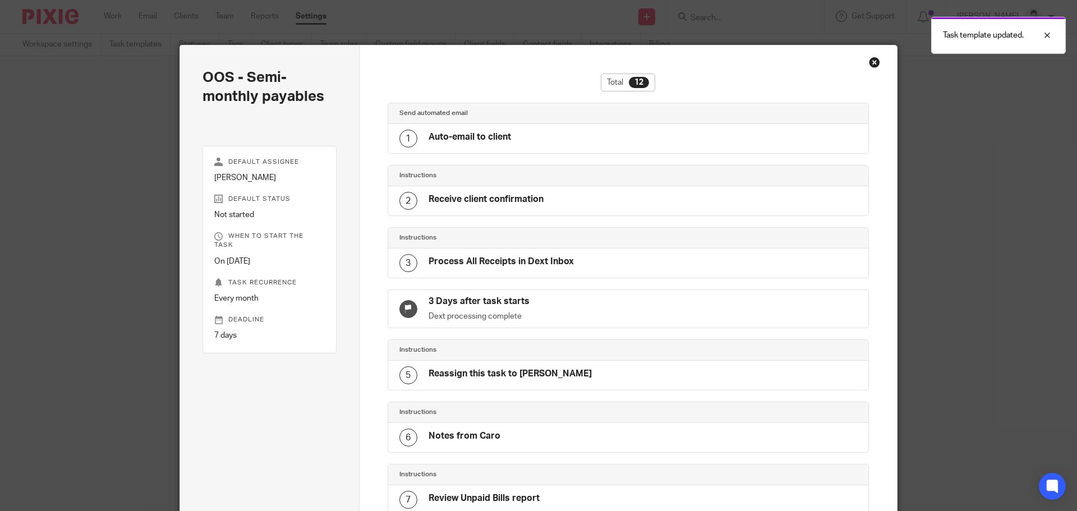
click at [871, 65] on div "Close this dialog window" at bounding box center [874, 62] width 11 height 11
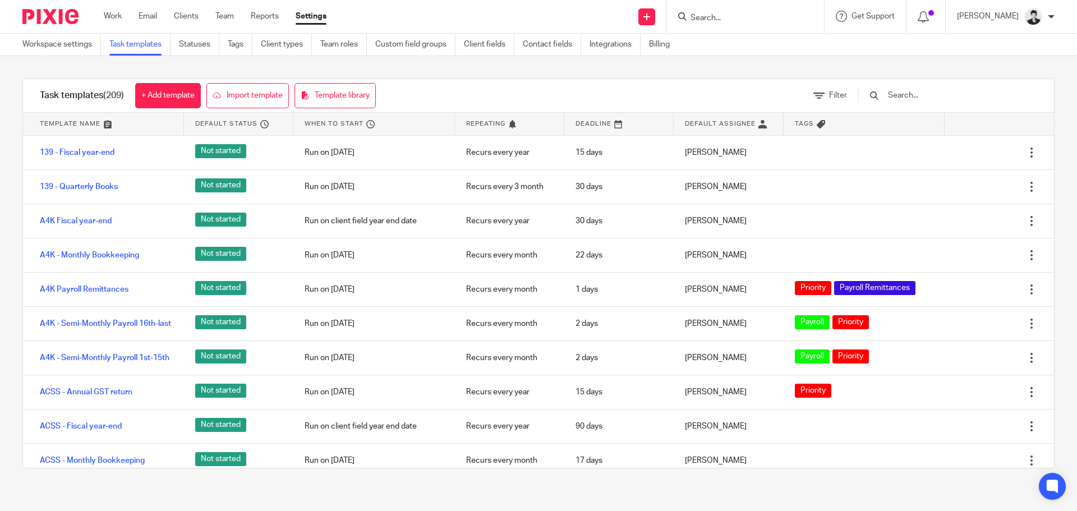
click at [939, 94] on input "text" at bounding box center [952, 95] width 131 height 12
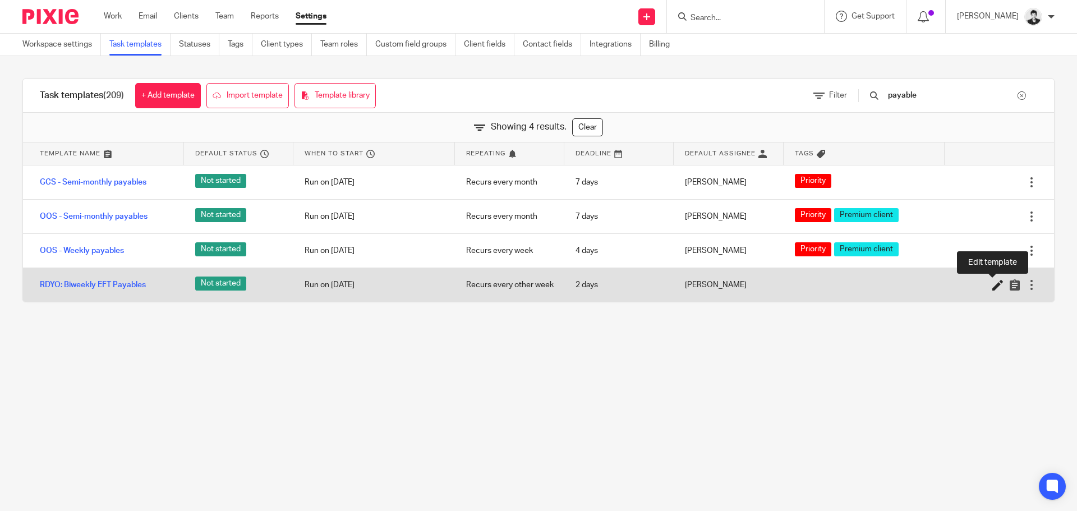
type input "payable"
click at [992, 283] on icon at bounding box center [997, 284] width 11 height 11
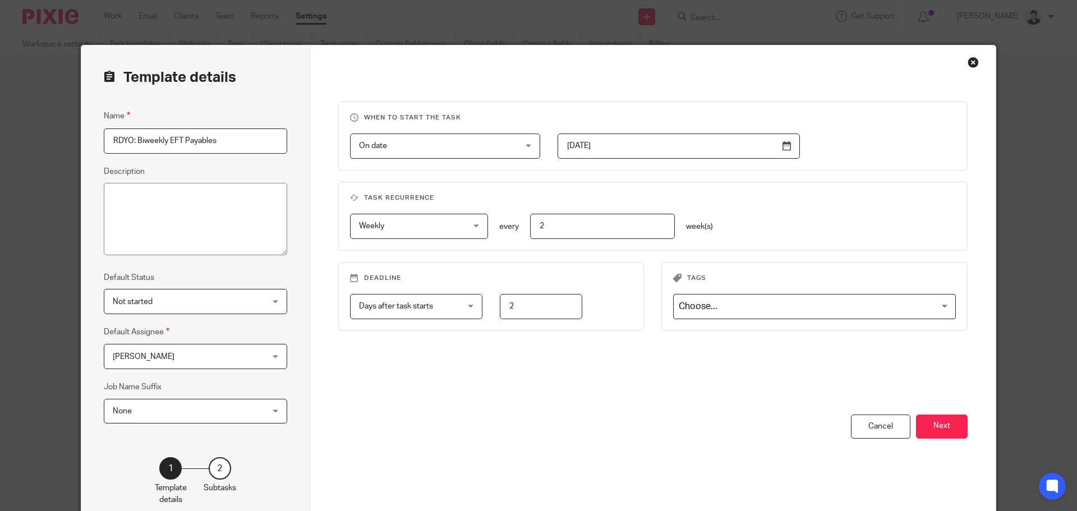
click at [859, 306] on input "Search for option" at bounding box center [812, 307] width 274 height 20
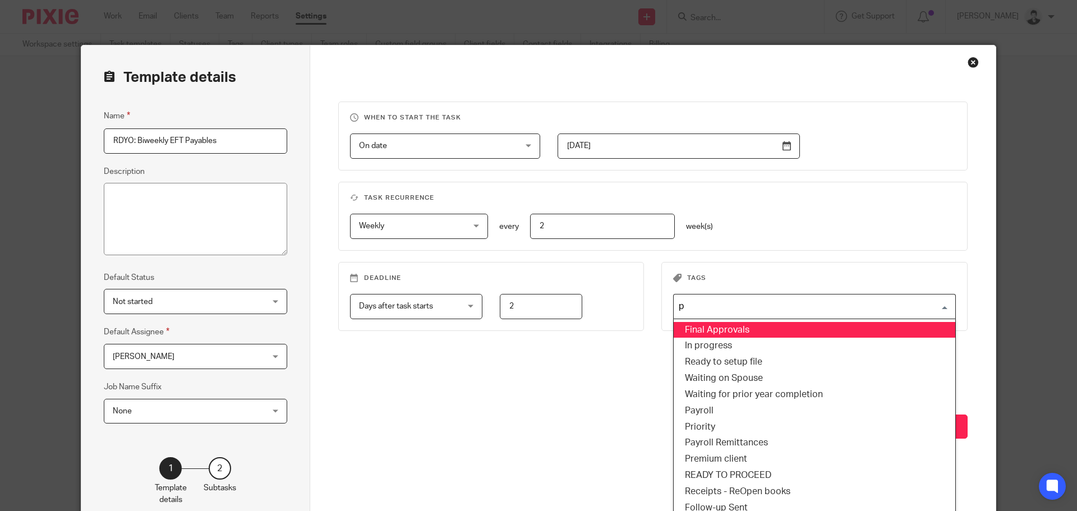
type input "pr"
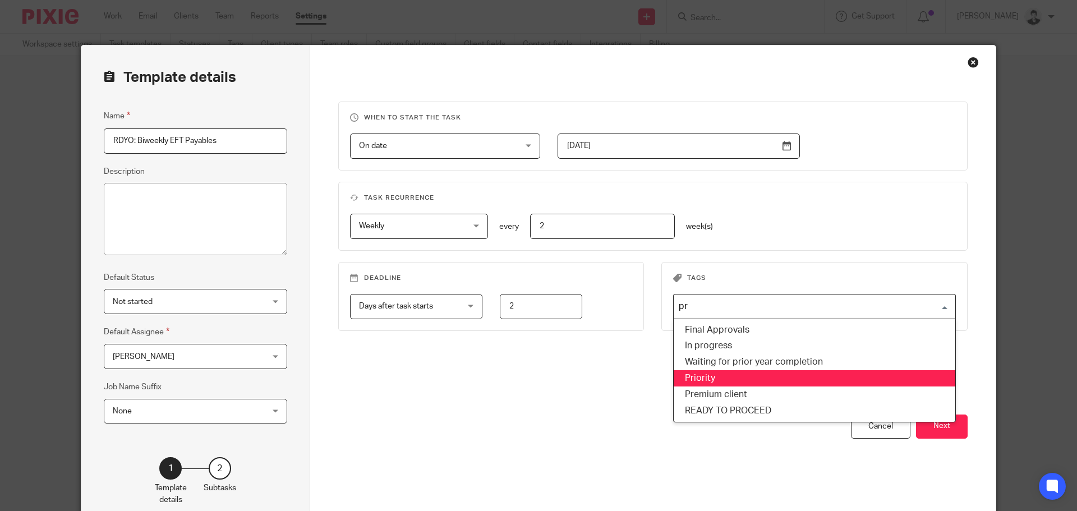
click at [751, 377] on li "Priority" at bounding box center [815, 378] width 282 height 16
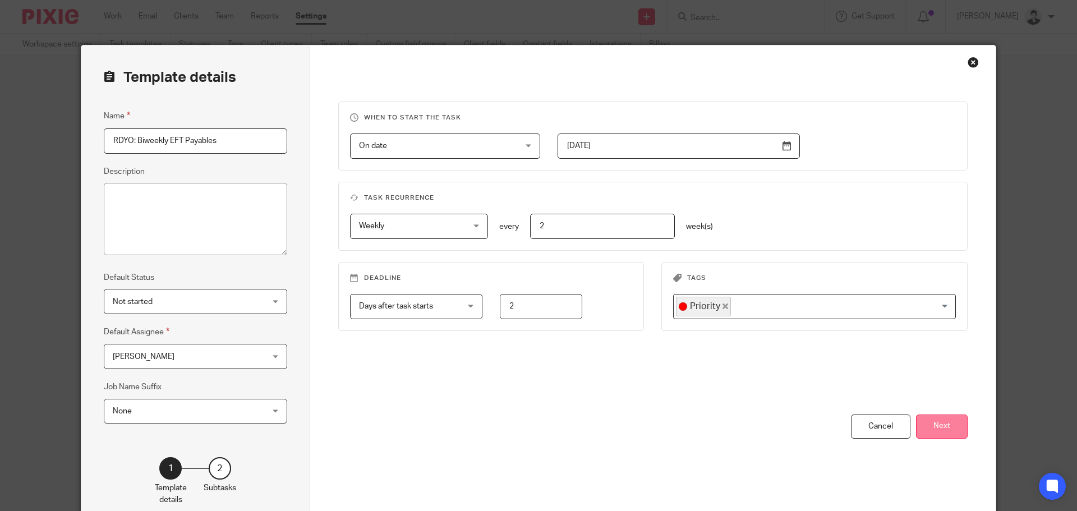
click at [949, 434] on button "Next" at bounding box center [942, 426] width 52 height 24
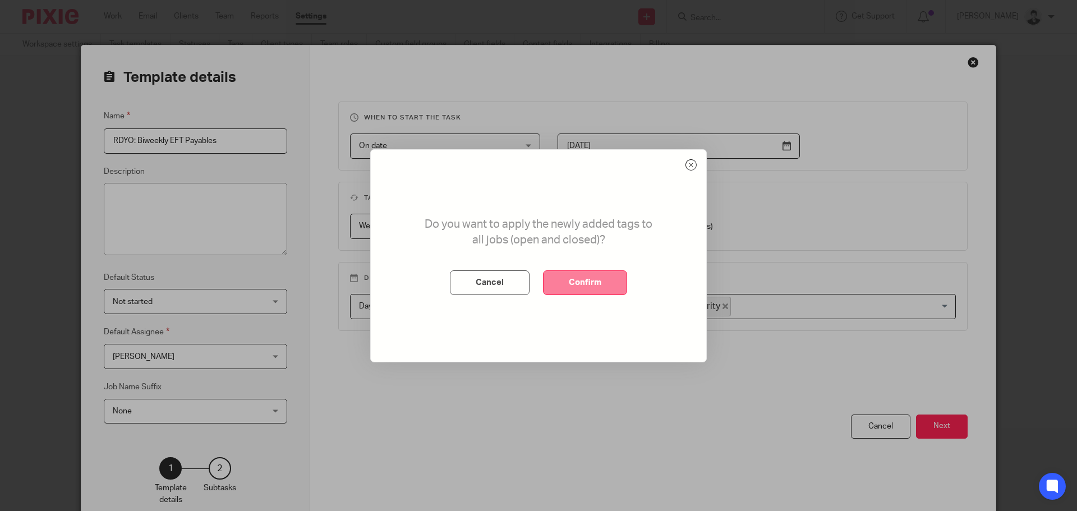
click at [603, 285] on button "Confirm" at bounding box center [585, 282] width 84 height 25
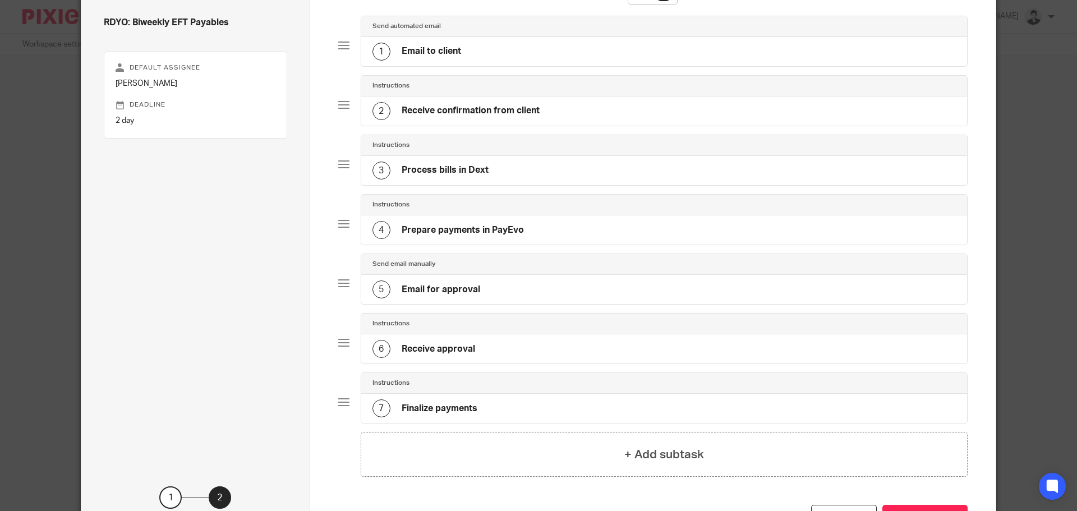
scroll to position [178, 0]
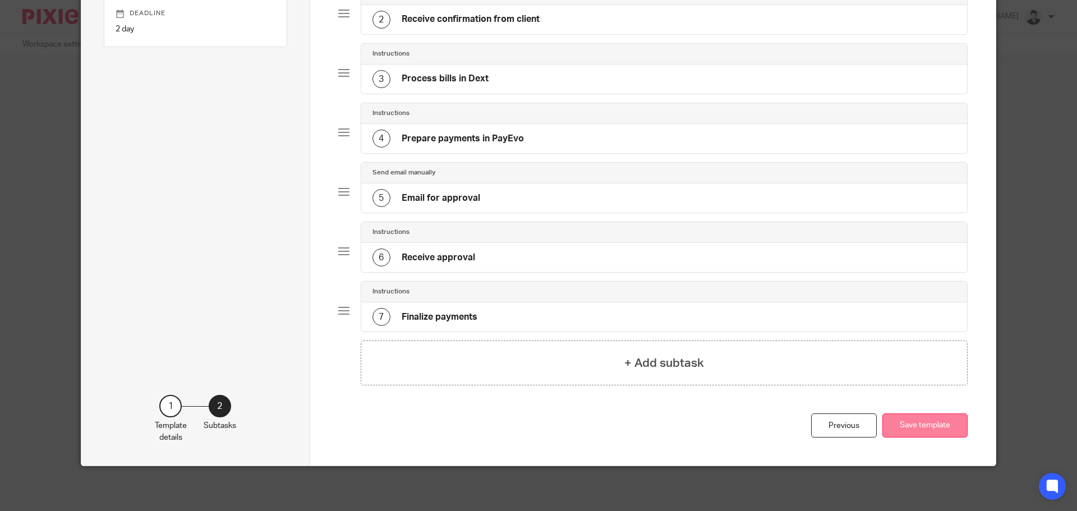
click at [923, 428] on button "Save template" at bounding box center [924, 425] width 85 height 24
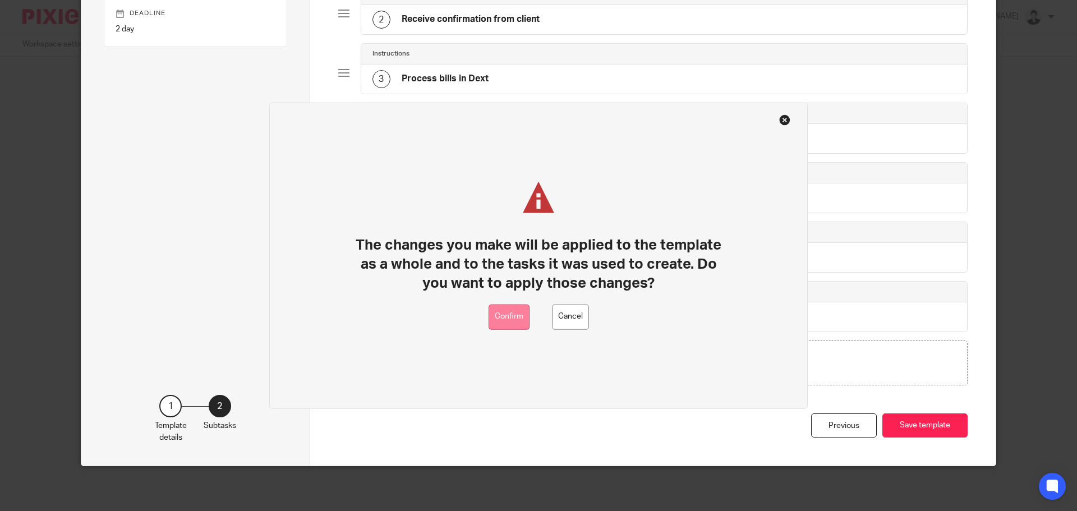
click at [511, 314] on button "Confirm" at bounding box center [508, 316] width 41 height 25
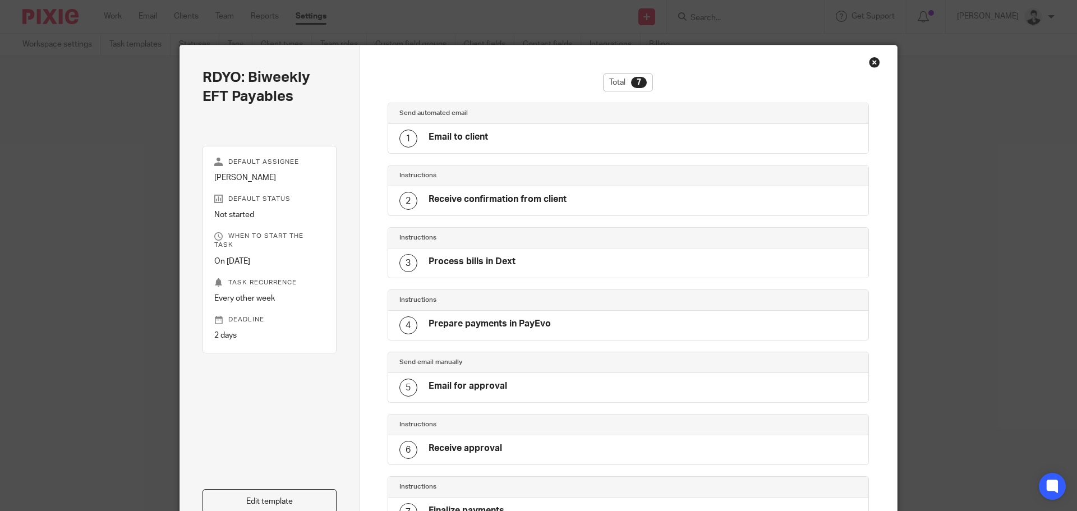
scroll to position [2, 0]
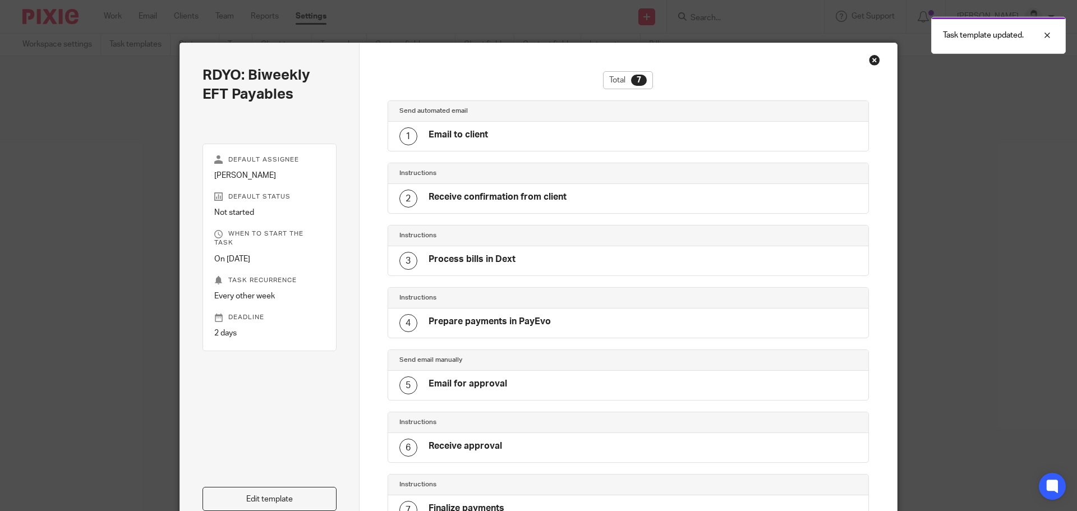
click at [872, 62] on div "Close this dialog window" at bounding box center [874, 59] width 11 height 11
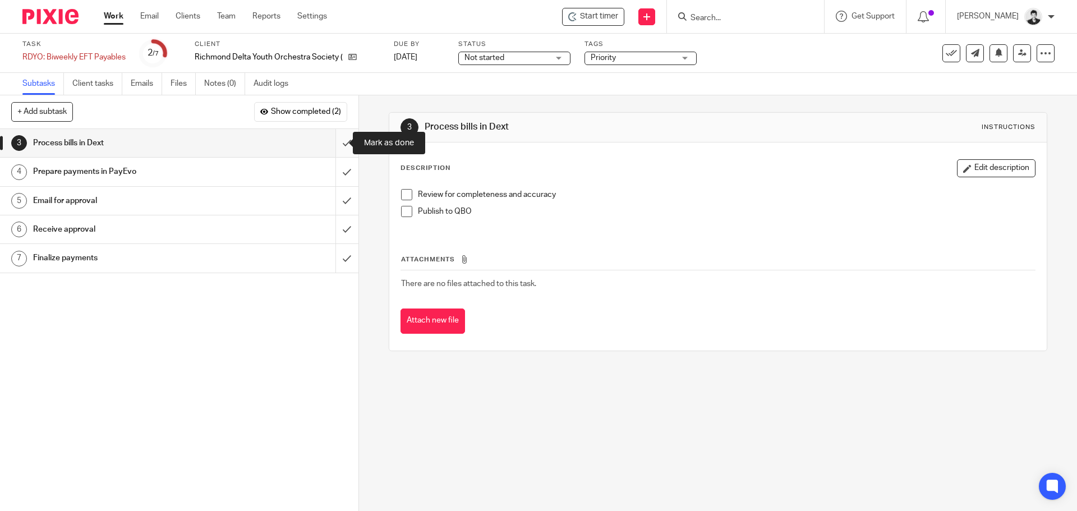
click at [333, 145] on input "submit" at bounding box center [179, 143] width 358 height 28
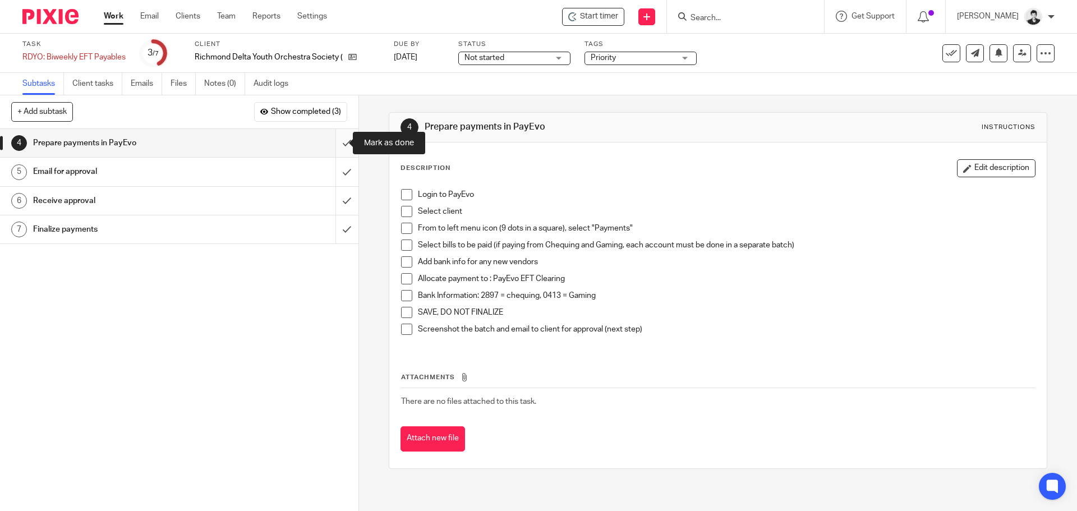
click at [341, 144] on input "submit" at bounding box center [179, 143] width 358 height 28
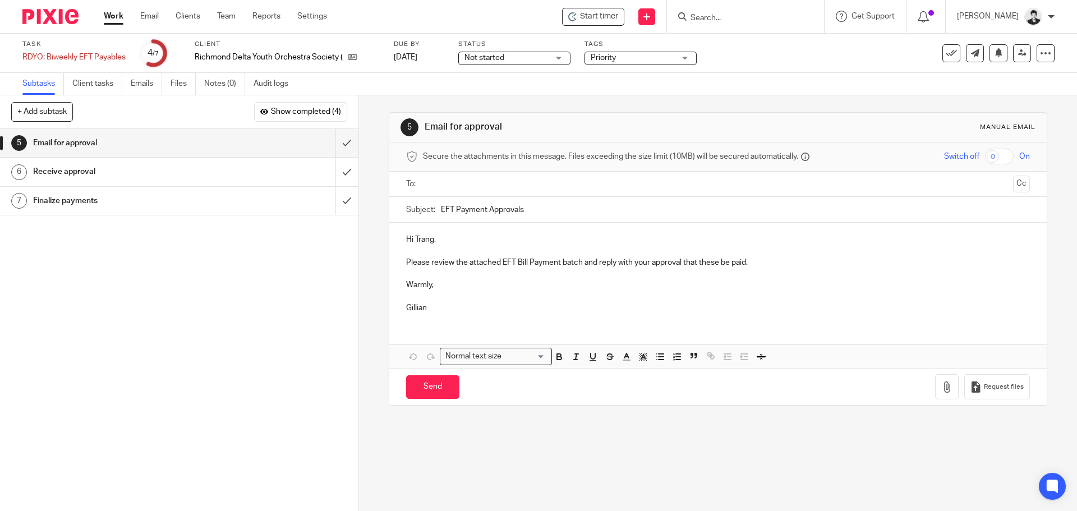
click at [479, 187] on input "text" at bounding box center [717, 184] width 581 height 13
click at [941, 387] on icon "button" at bounding box center [946, 389] width 11 height 11
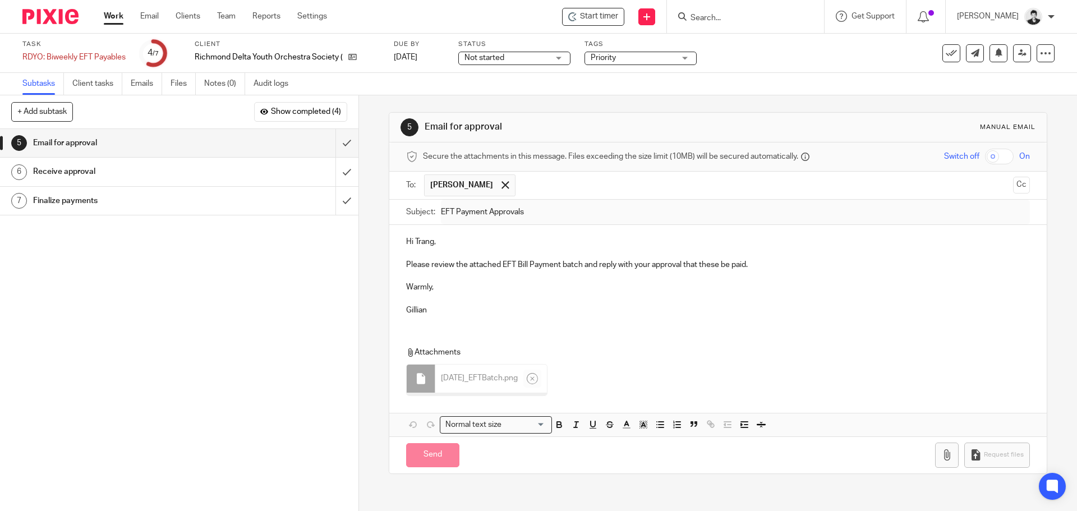
click at [789, 260] on p "Please review the attached EFT Bill Payment batch and reply with your approval …" at bounding box center [717, 264] width 623 height 11
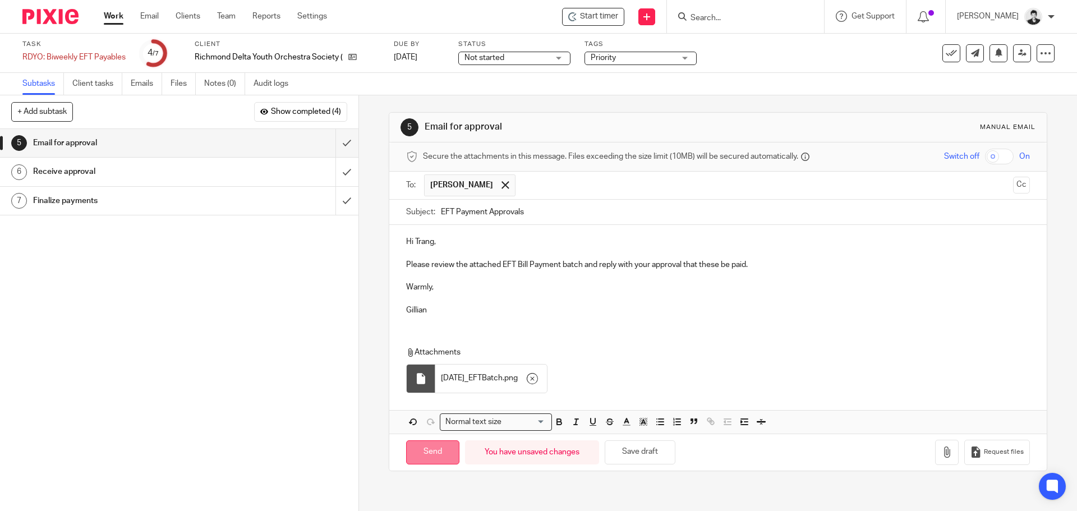
click at [427, 452] on input "Send" at bounding box center [432, 452] width 53 height 24
type input "Sent"
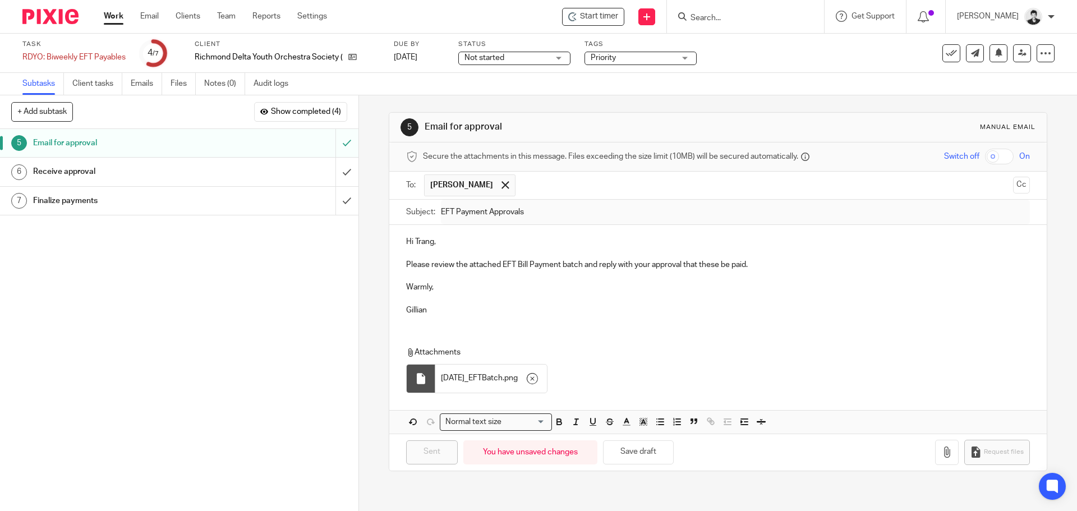
click at [614, 57] on span "Priority" at bounding box center [603, 58] width 25 height 8
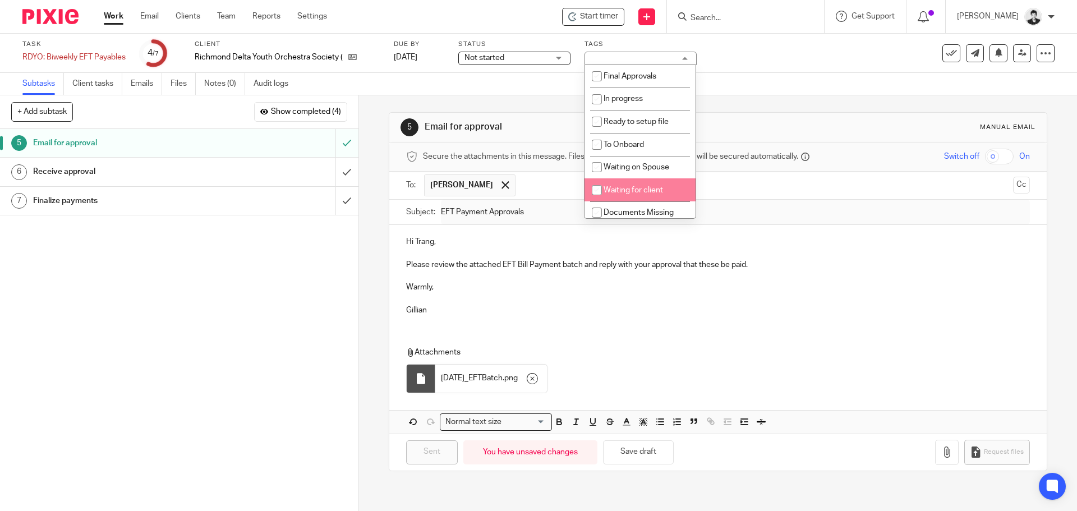
click at [639, 184] on li "Waiting for client" at bounding box center [639, 189] width 111 height 23
checkbox input "true"
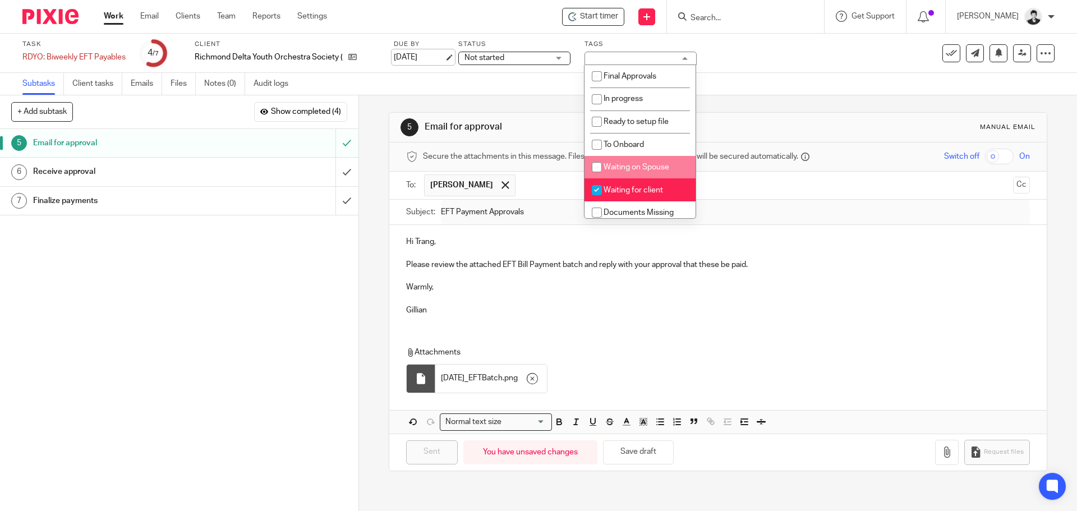
click at [431, 57] on link "Aug 12, 2025" at bounding box center [419, 58] width 50 height 12
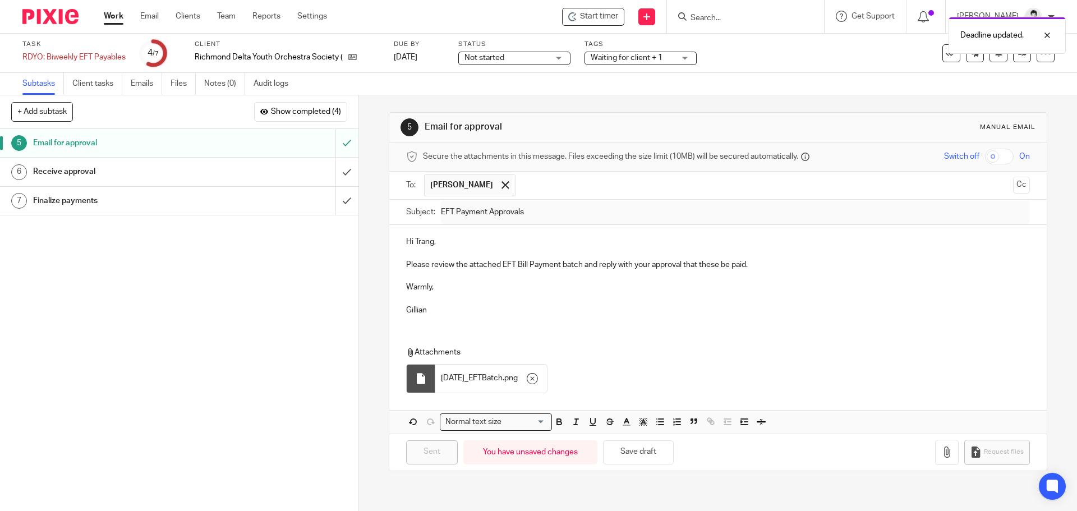
click at [119, 14] on link "Work" at bounding box center [114, 16] width 20 height 11
